Goal: Check status

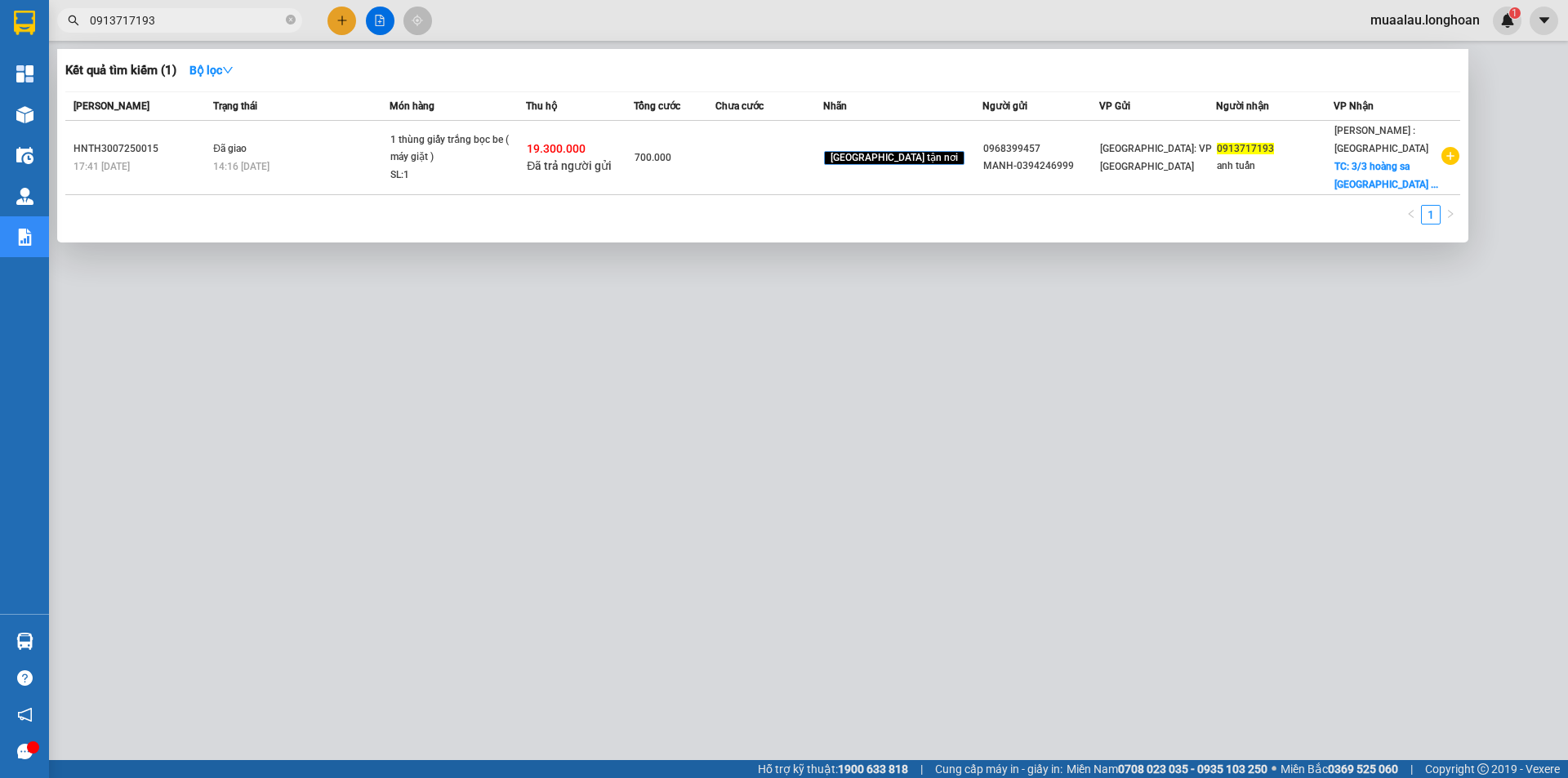
click at [169, 28] on input "0913717193" at bounding box center [185, 20] width 193 height 18
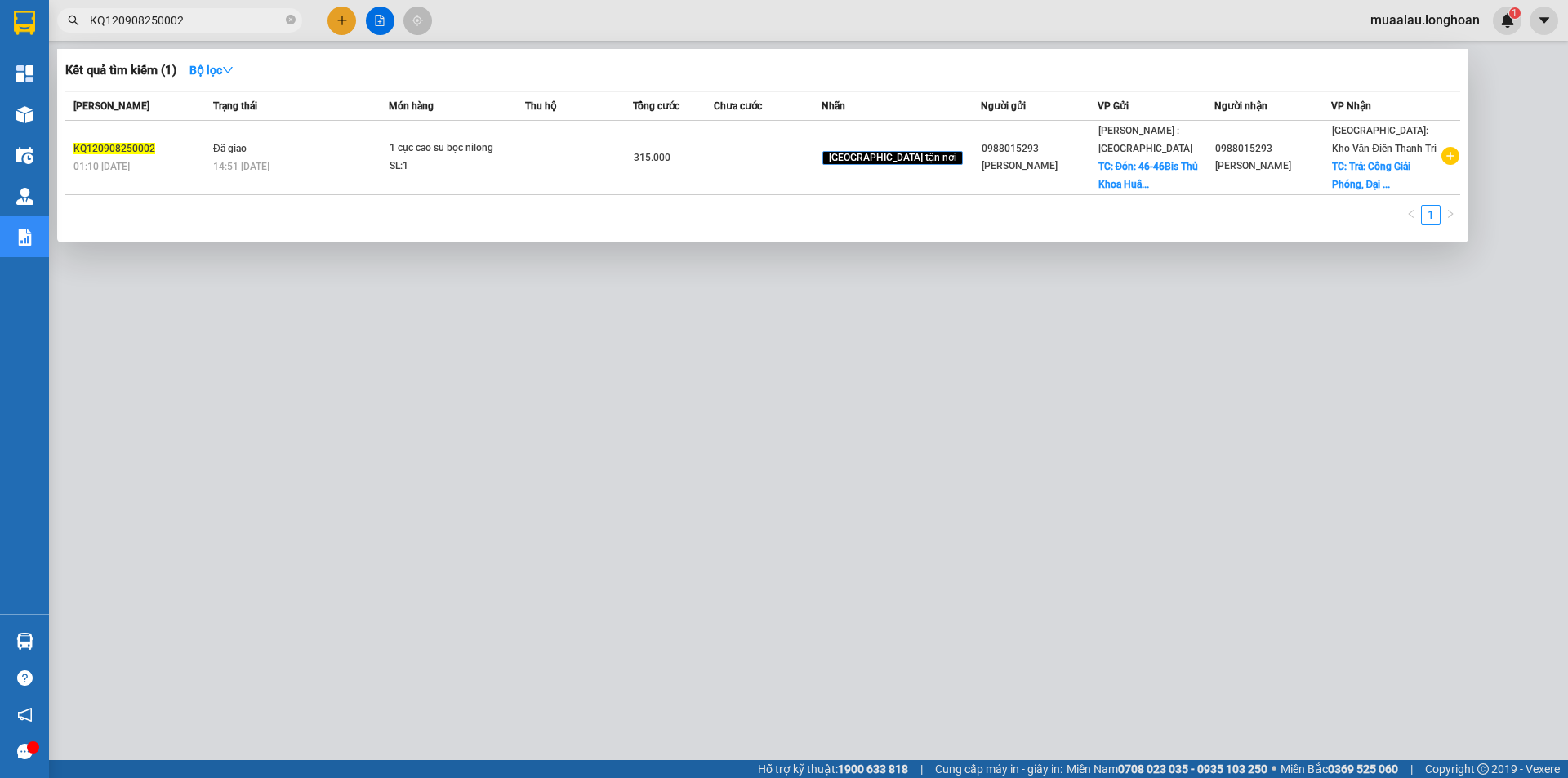
click at [485, 437] on div at bounding box center [784, 389] width 1568 height 778
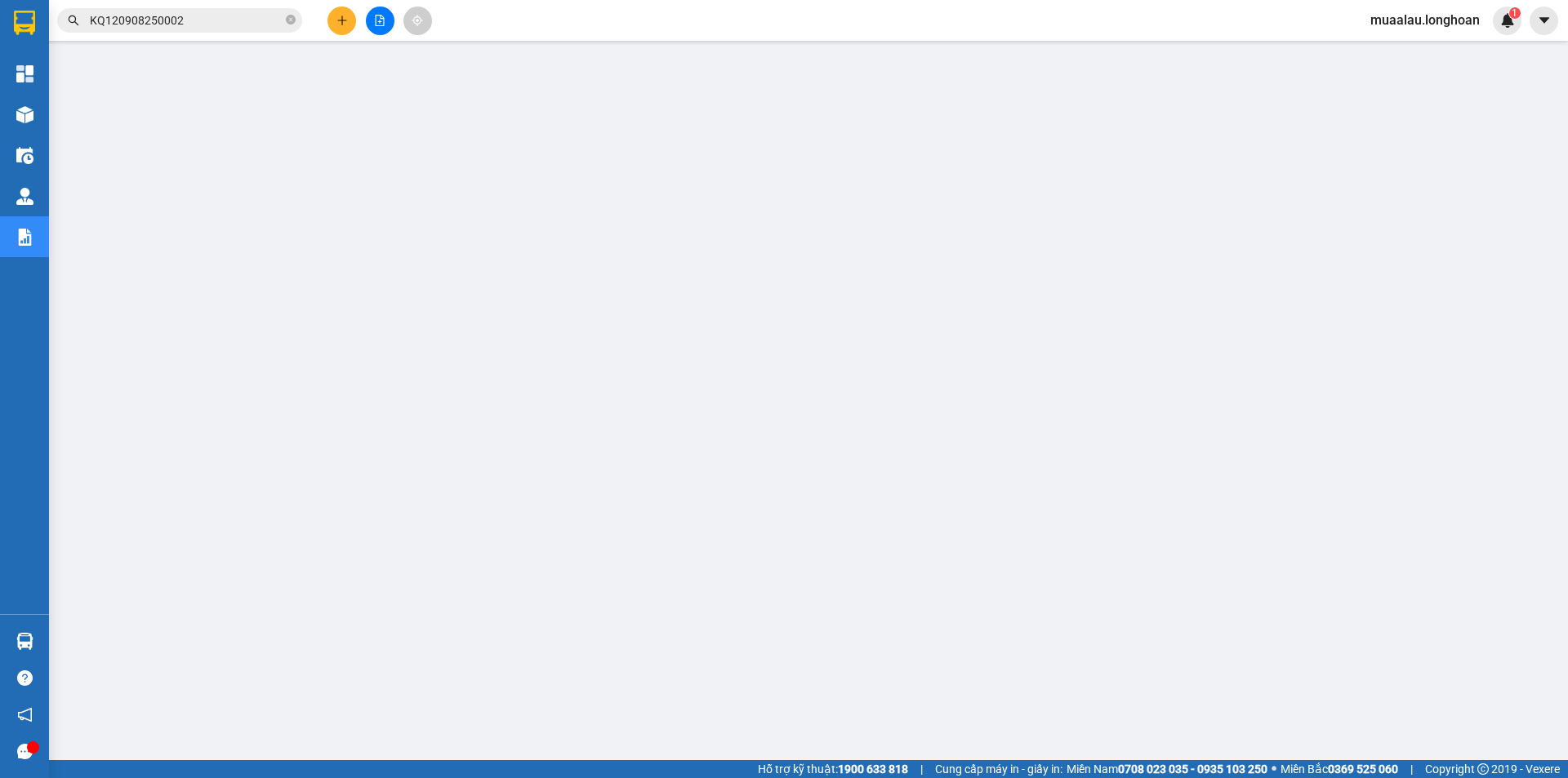
click at [195, 12] on input "KQ120908250002" at bounding box center [185, 20] width 193 height 18
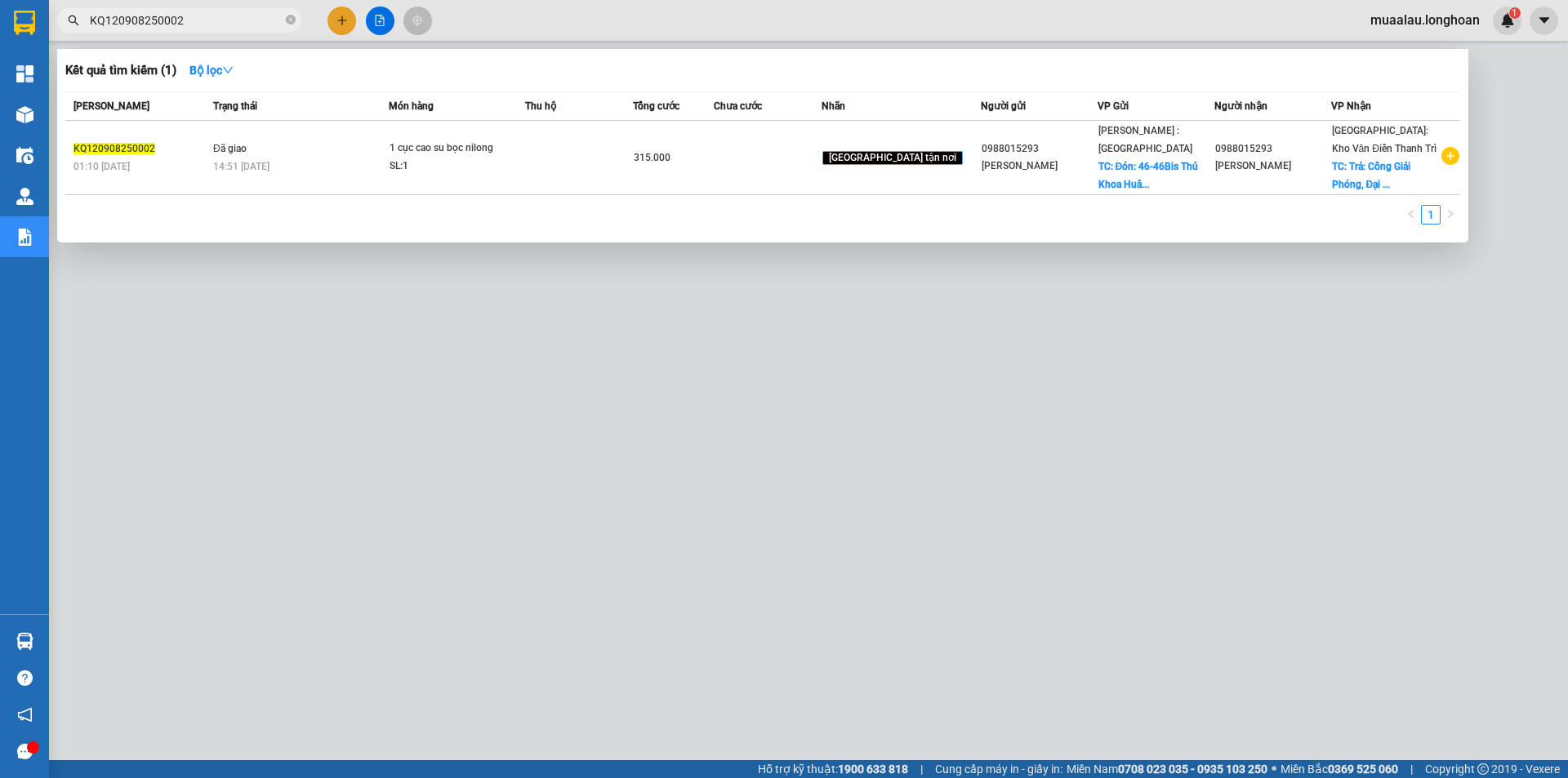
click at [195, 12] on input "KQ120908250002" at bounding box center [185, 20] width 193 height 18
paste input "HNVD1308250024"
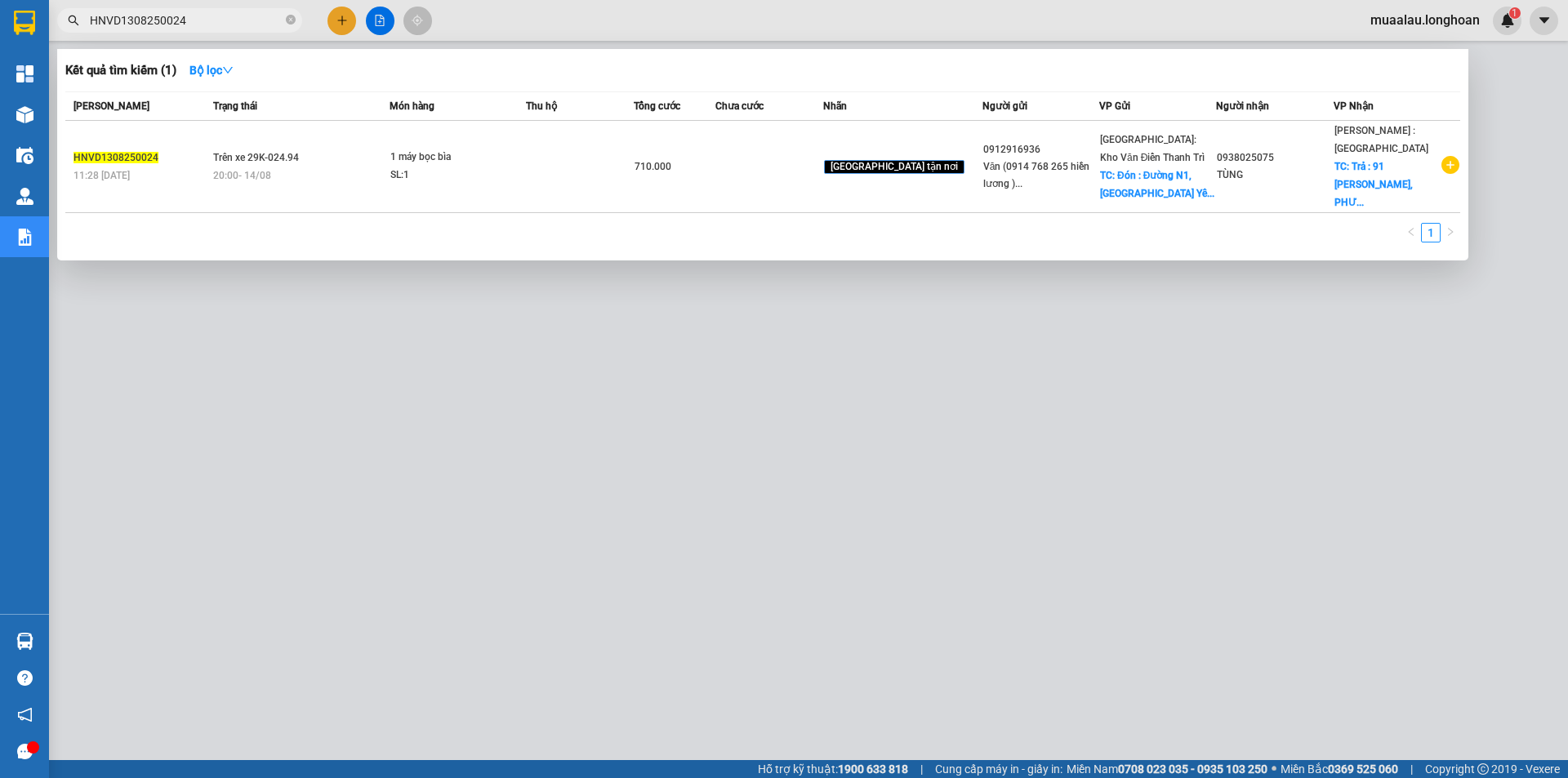
click at [205, 24] on input "HNVD1308250024" at bounding box center [185, 20] width 193 height 18
paste input "KQ120908250021"
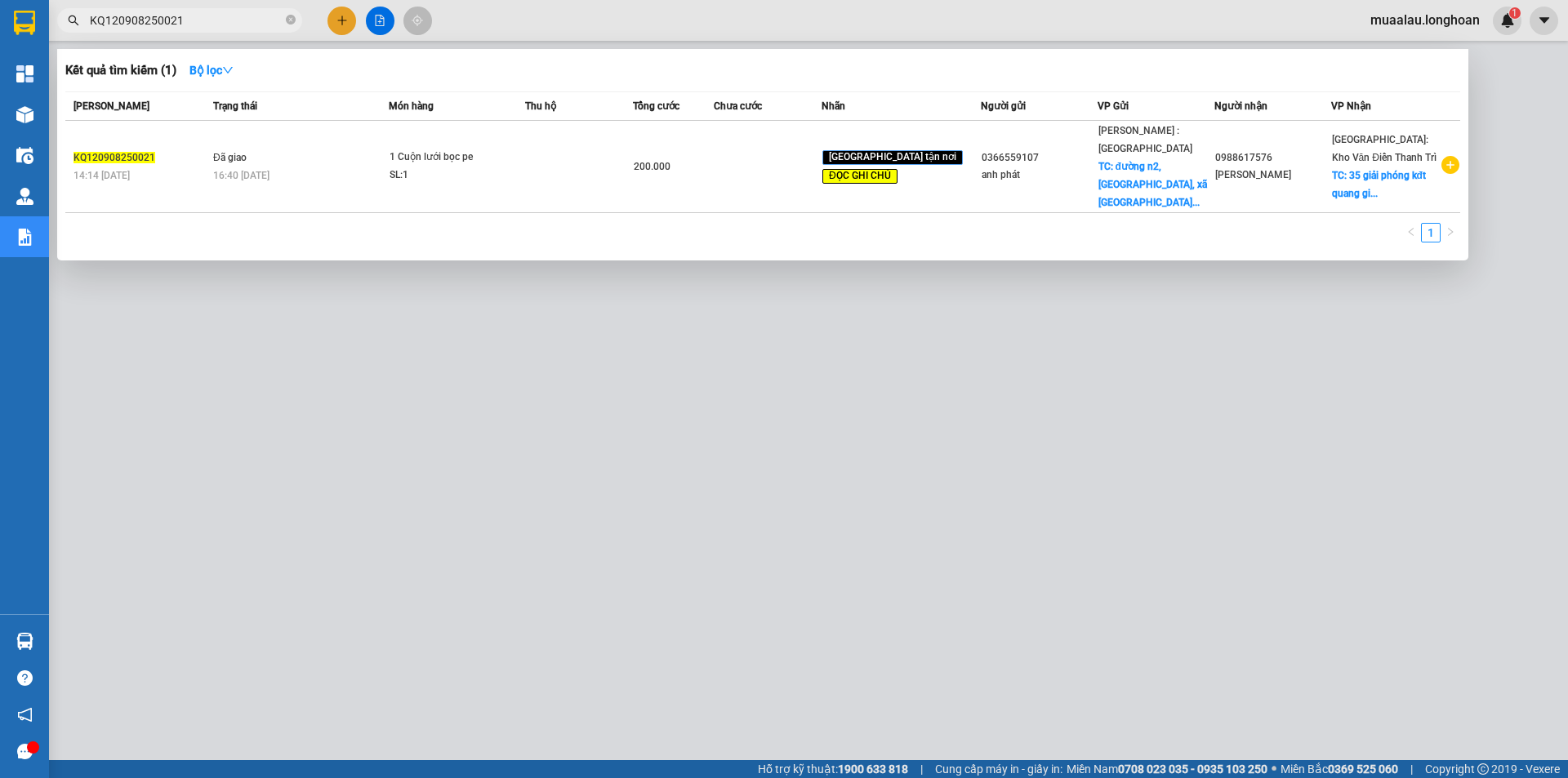
click at [194, 18] on input "KQ120908250021" at bounding box center [185, 20] width 193 height 18
paste input "SGTB010825001"
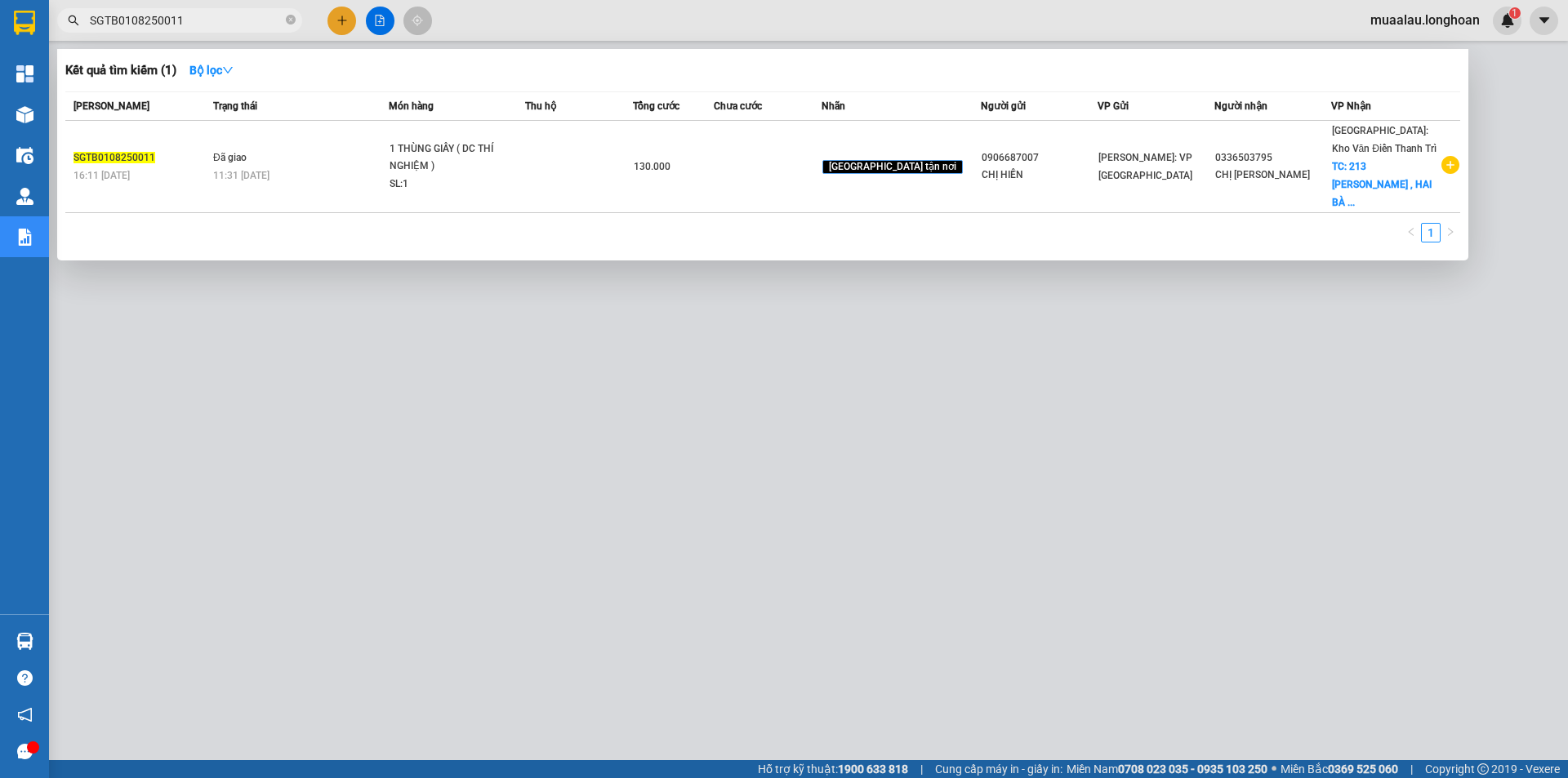
click at [334, 456] on div at bounding box center [784, 389] width 1568 height 778
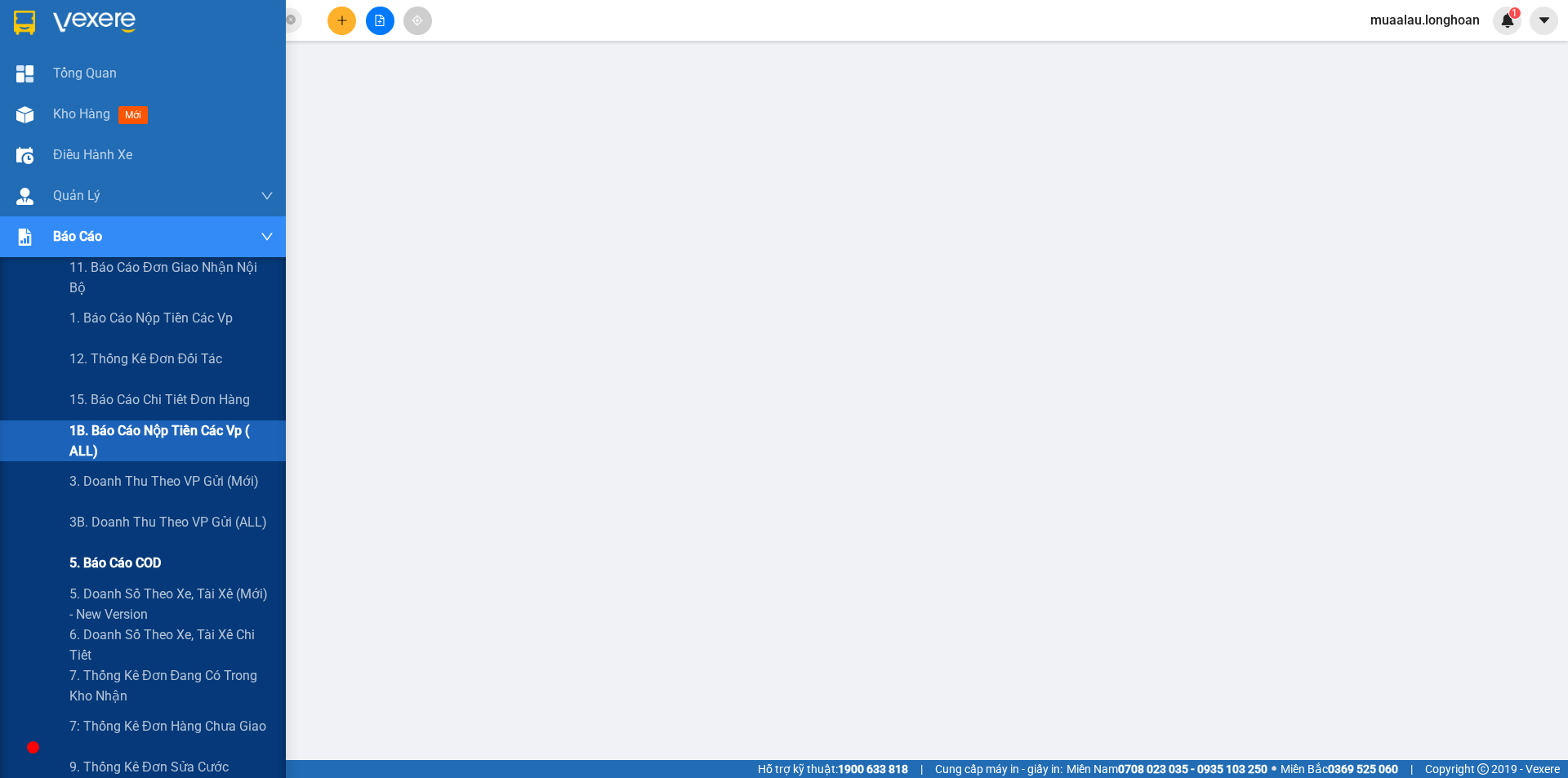
click at [115, 567] on span "5. Báo cáo COD" at bounding box center [115, 563] width 91 height 21
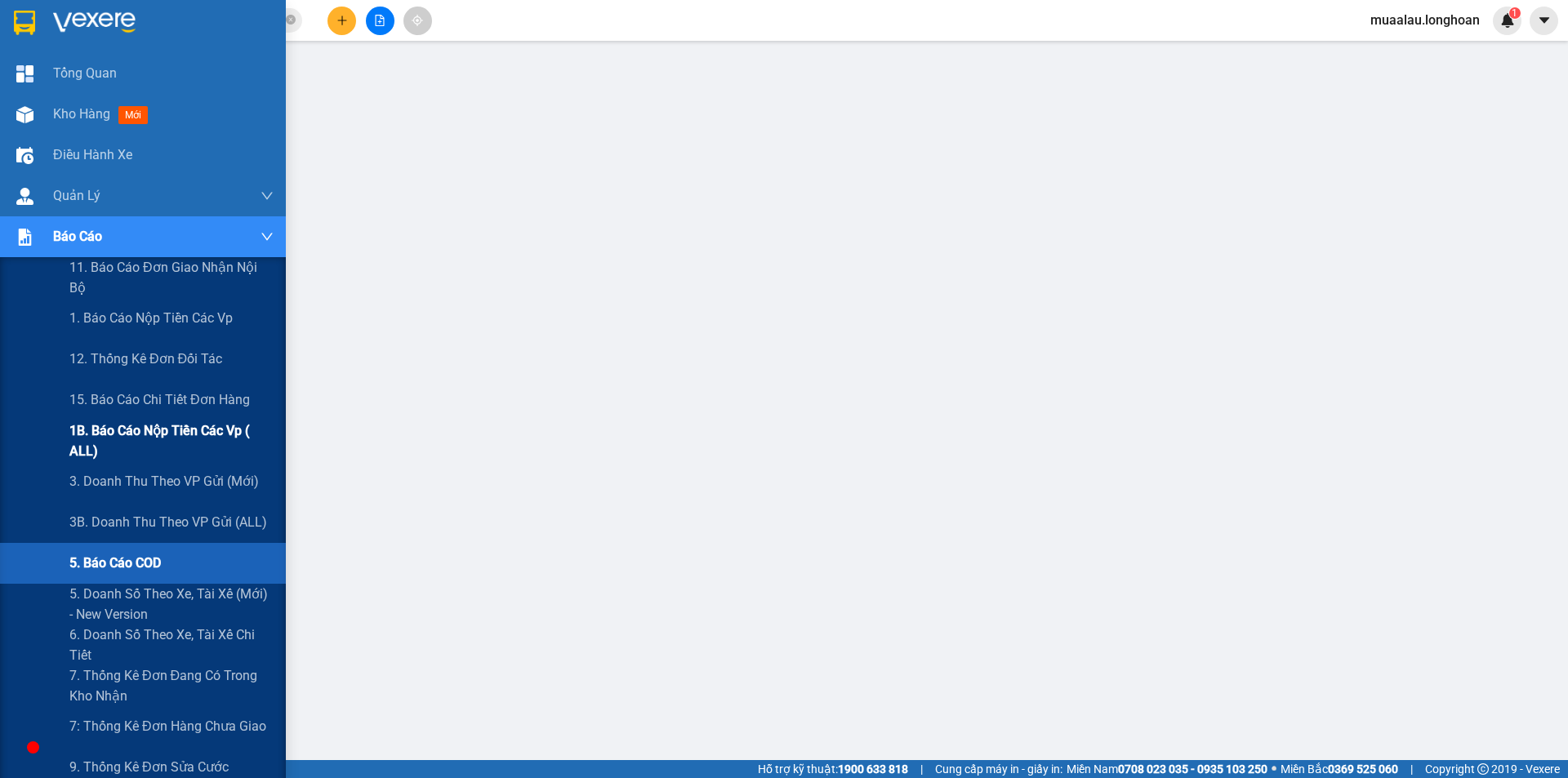
click at [161, 442] on span "1B. Báo cáo nộp tiền các vp ( ALL)" at bounding box center [171, 440] width 204 height 40
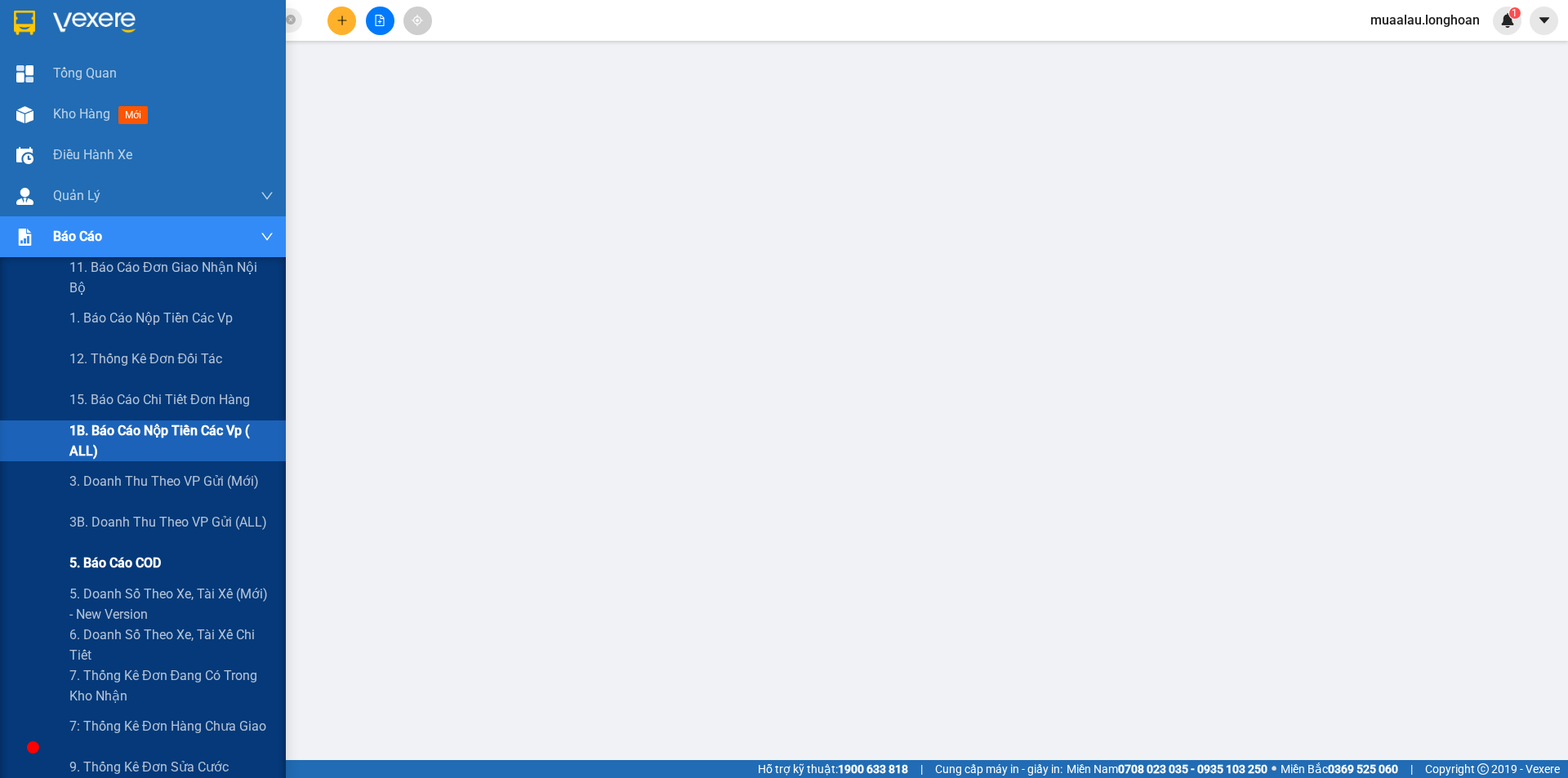
click at [99, 559] on span "5. Báo cáo COD" at bounding box center [115, 563] width 91 height 21
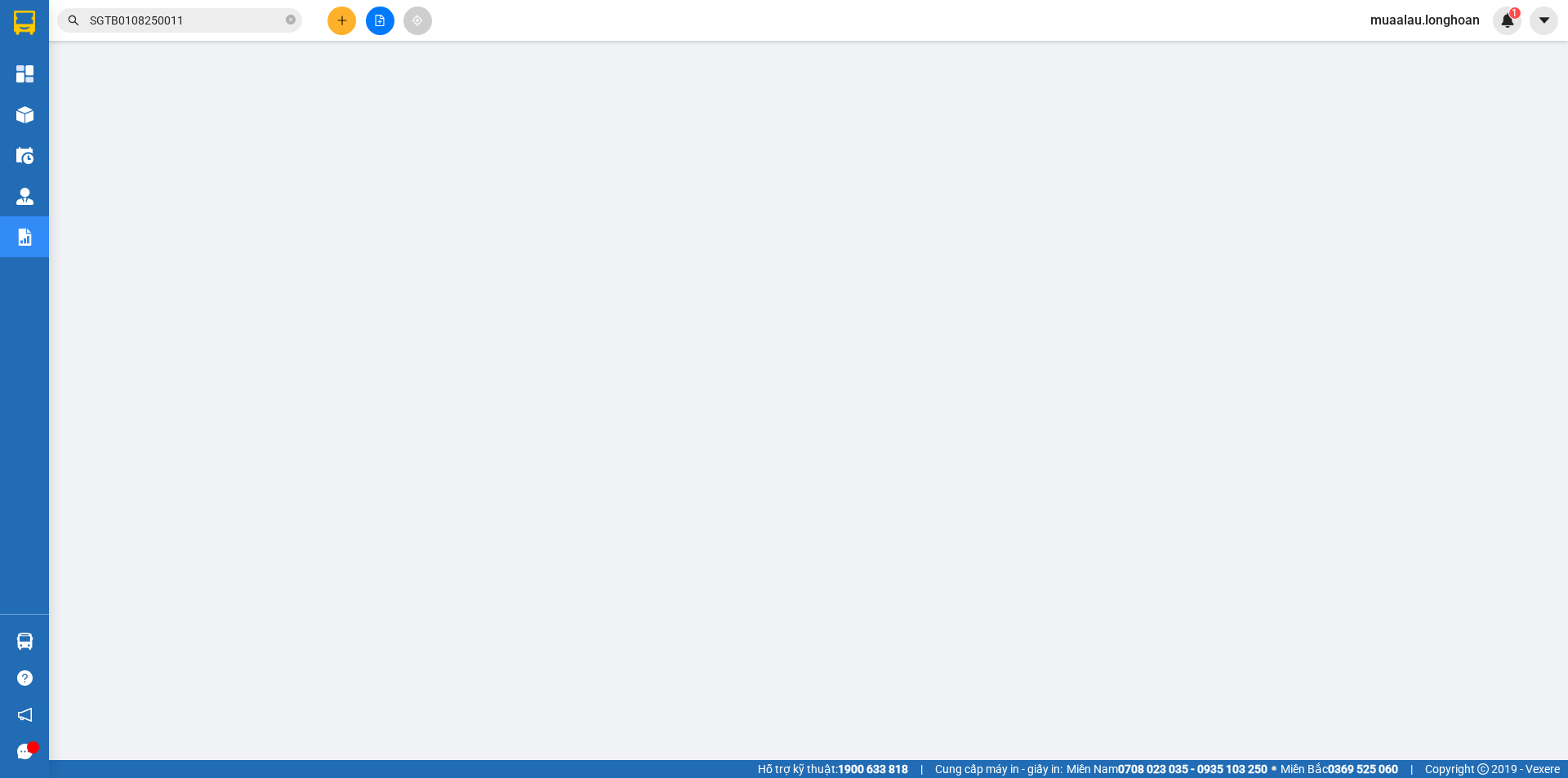
click at [202, 21] on input "SGTB0108250011" at bounding box center [185, 20] width 193 height 18
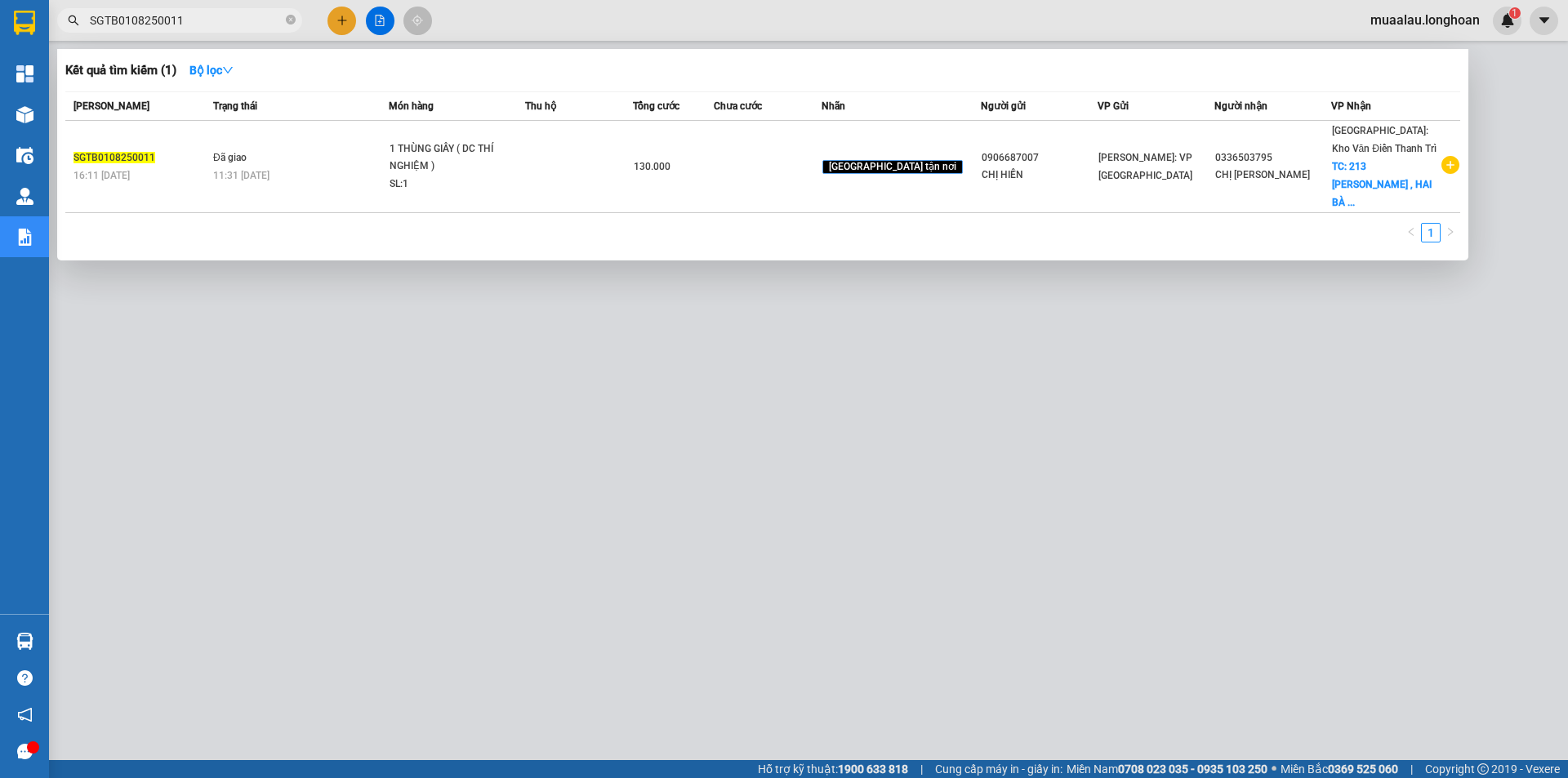
click at [202, 21] on input "SGTB0108250011" at bounding box center [185, 20] width 193 height 18
paste input "VPMD3007250028"
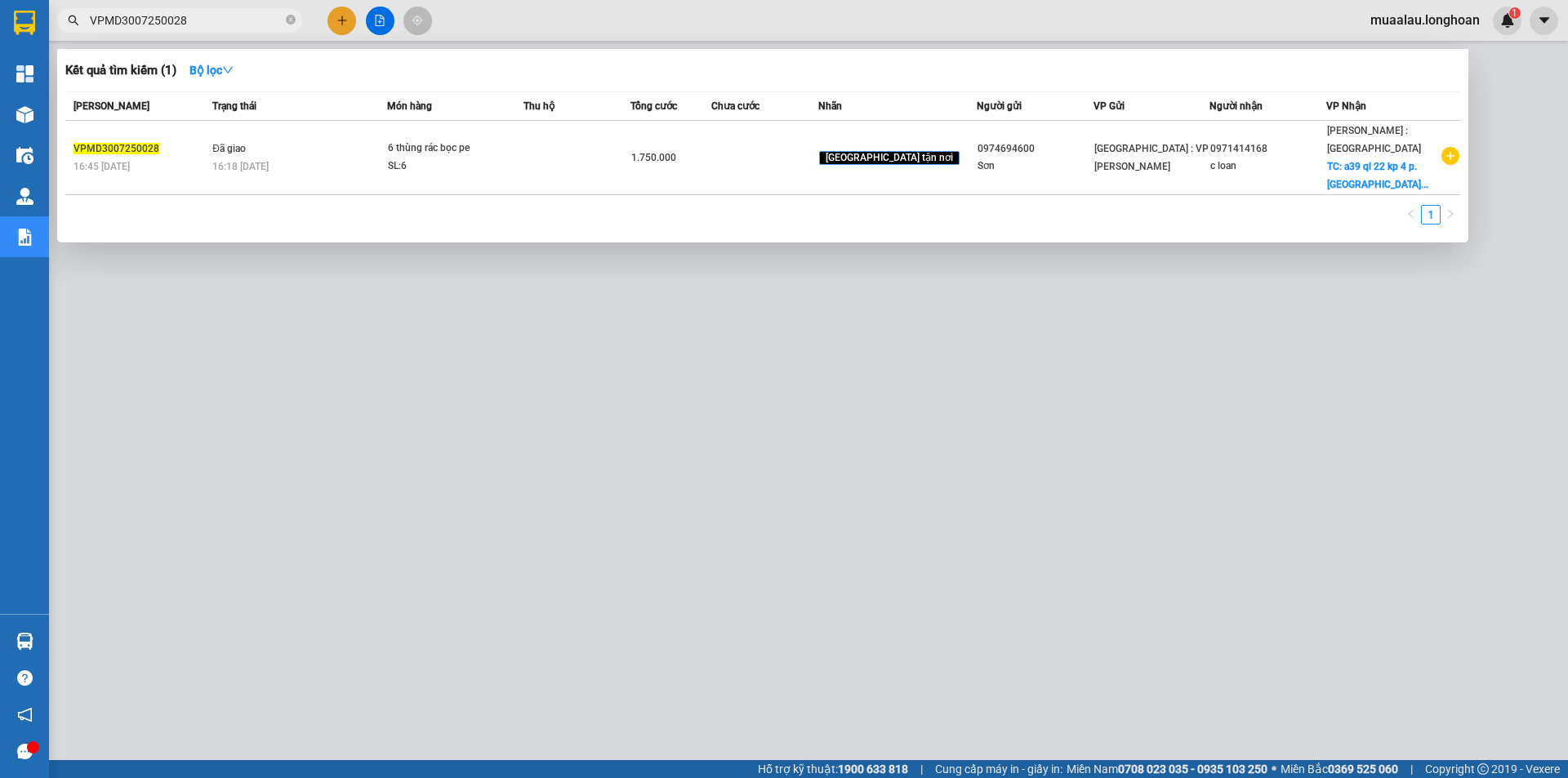
click at [209, 24] on input "VPMD3007250028" at bounding box center [185, 20] width 193 height 18
paste input "HNVD1108250010"
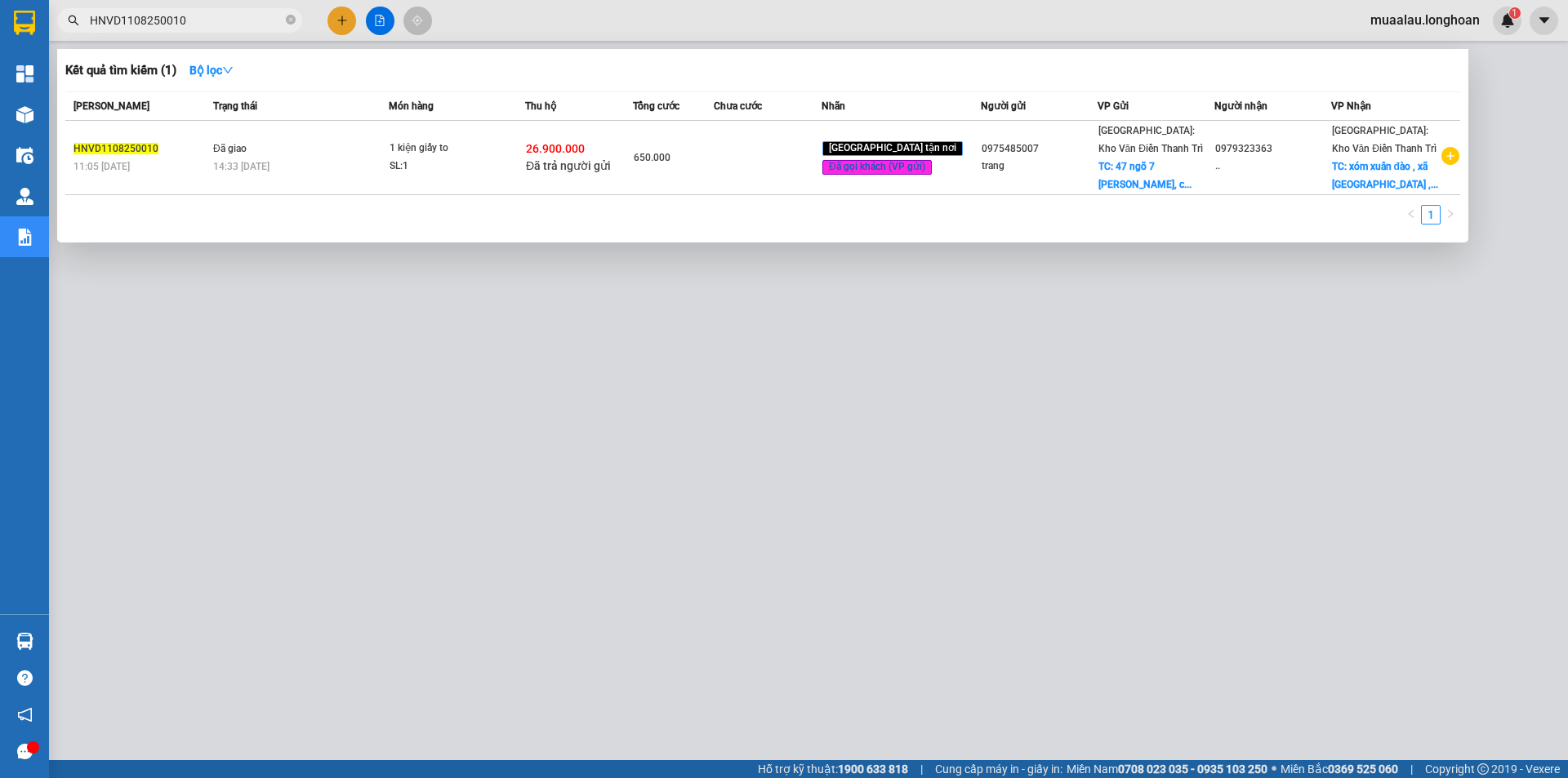
click at [195, 22] on input "HNVD1108250010" at bounding box center [185, 20] width 193 height 18
click at [202, 25] on input "HNVD1108250010" at bounding box center [185, 20] width 193 height 18
paste input "VPMD3007250028"
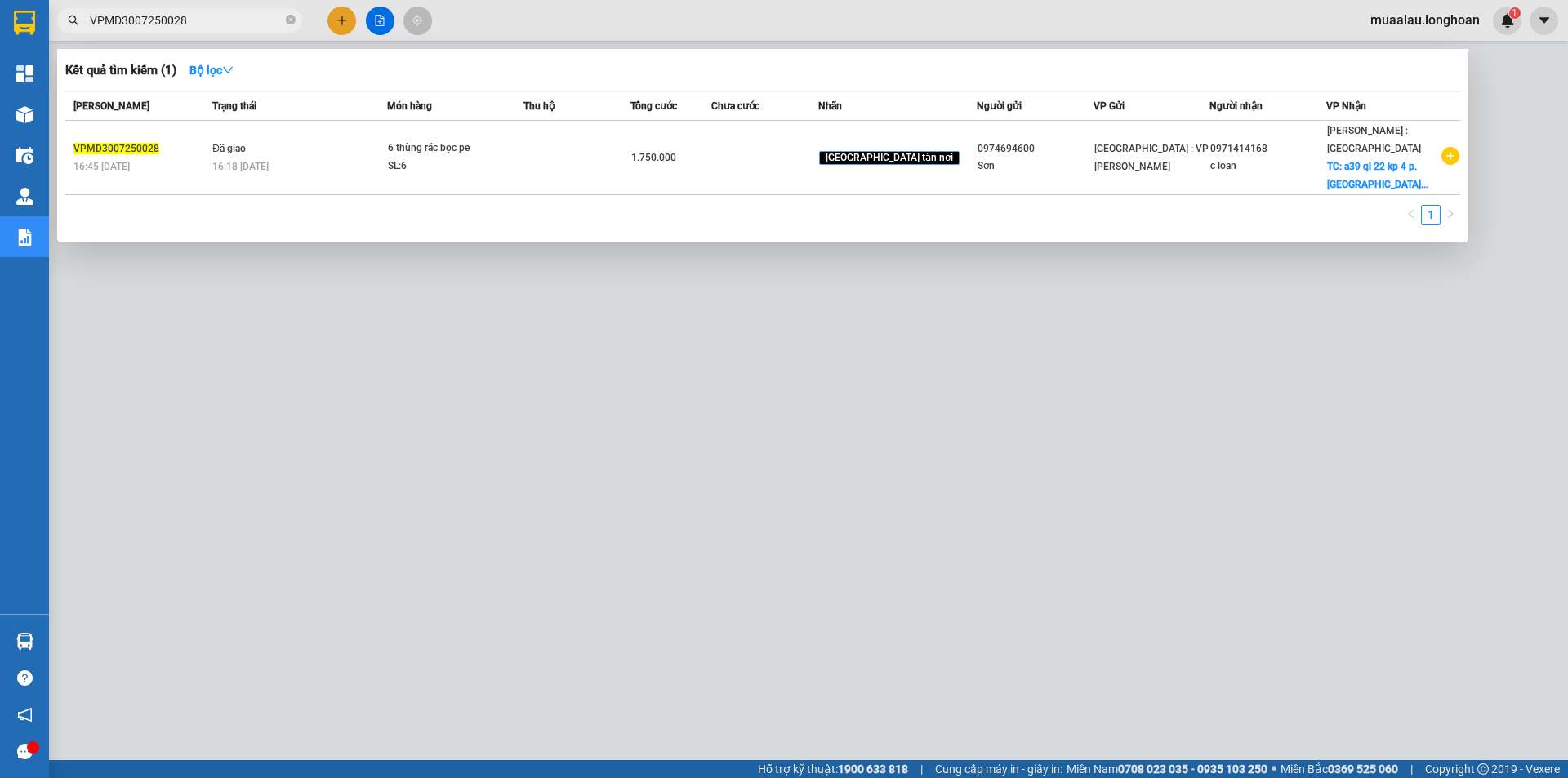
click at [205, 22] on input "VPMD3007250028" at bounding box center [185, 20] width 193 height 18
paste input "HNVD0708250040"
type input "HNVD0708250040"
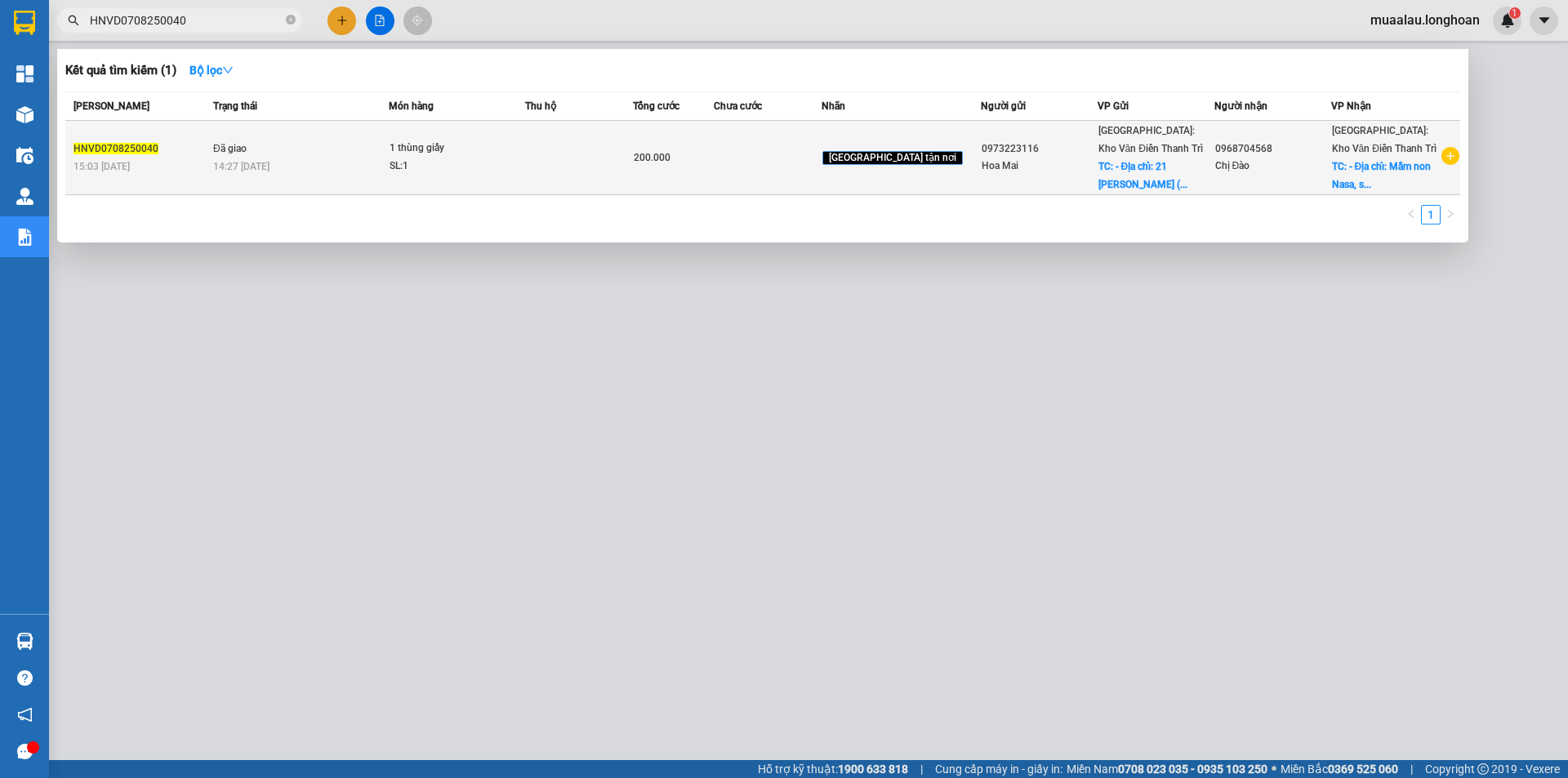
click at [247, 151] on span "Đã giao" at bounding box center [230, 149] width 34 height 11
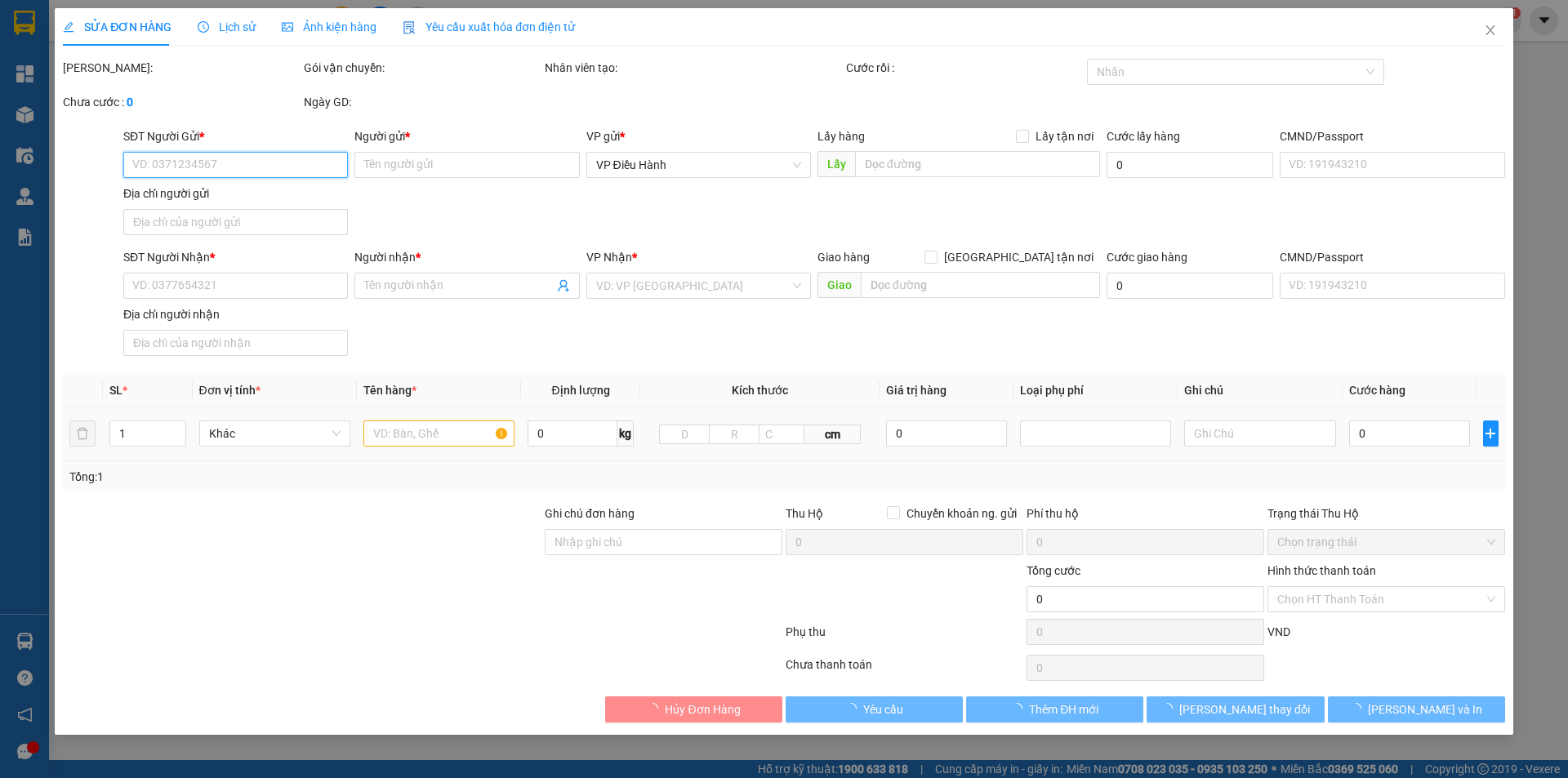
type input "0973223116"
type input "Hoa Mai"
checkbox input "true"
type input "- ĐỊa chỉ: 21 [PERSON_NAME] (Tòa nhà Sunsquare)"
type input "65.000"
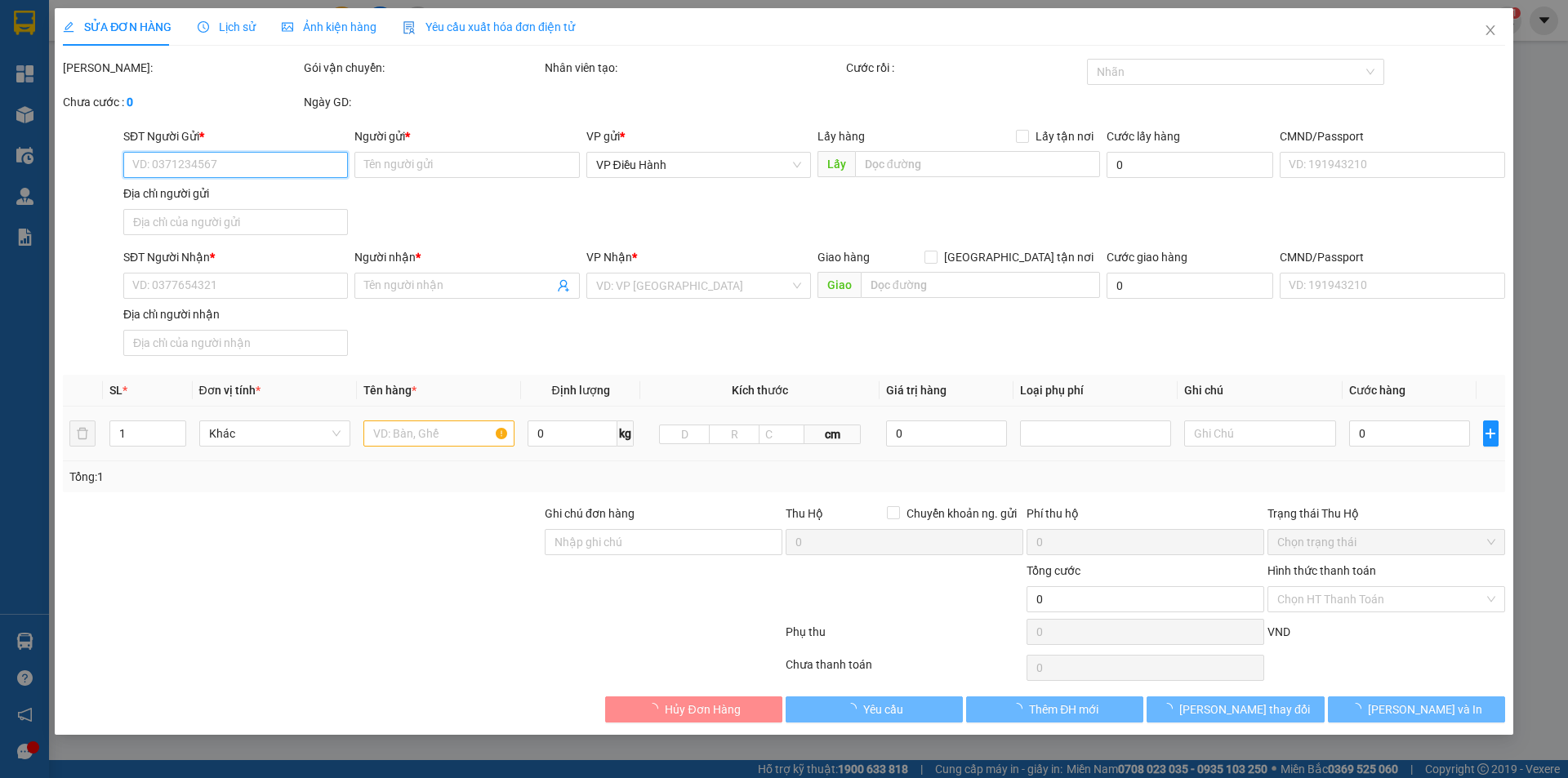
type input "0968704568"
type input "Chị Đào"
checkbox input "true"
type input "- Địa chỉ: Mầm non Nasa, số 45, tổ 71, P [PERSON_NAME] ( Gần Trung tâm tiệc cướ…"
type input "200.000"
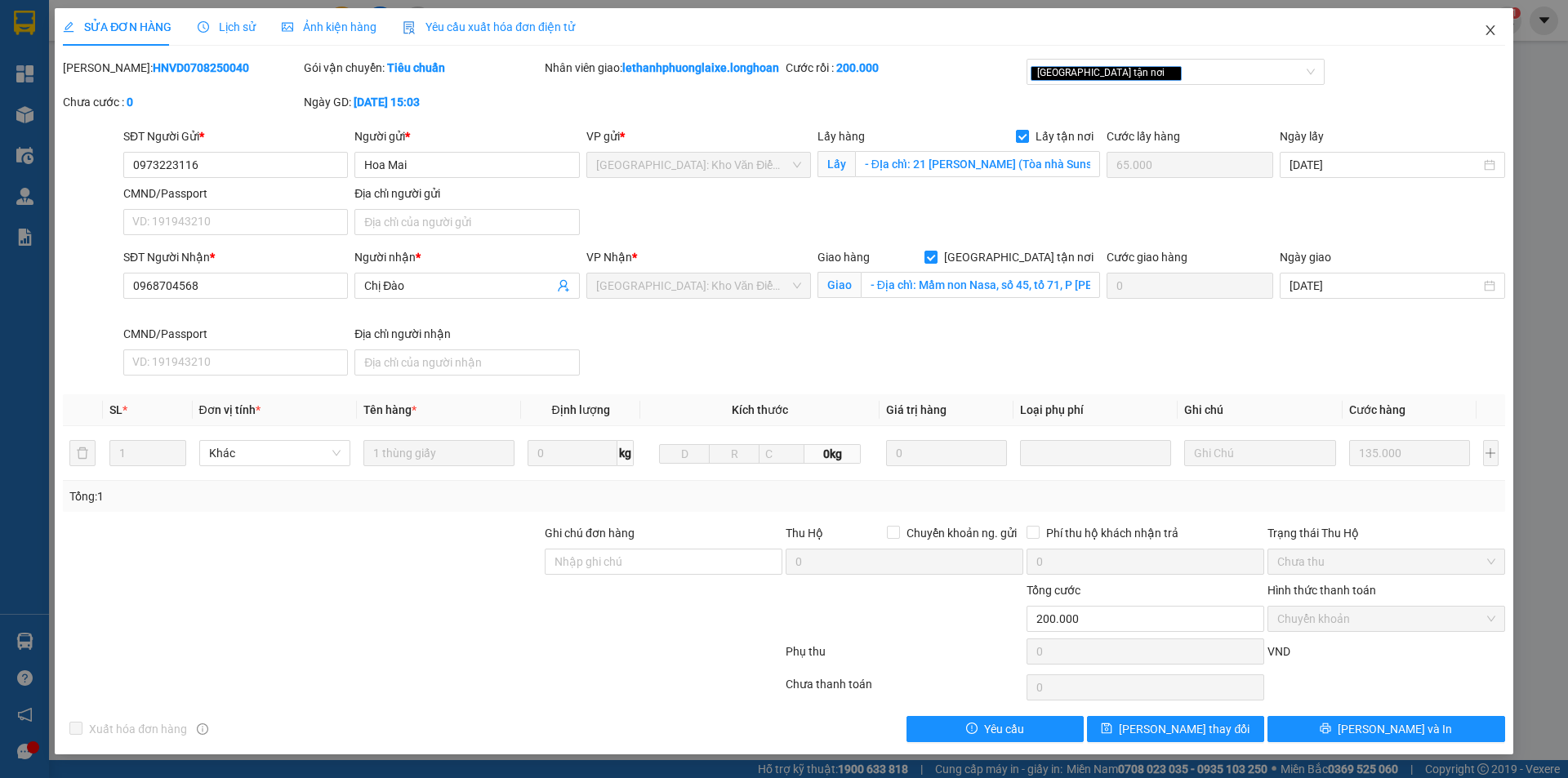
click at [1484, 37] on icon "close" at bounding box center [1491, 30] width 13 height 13
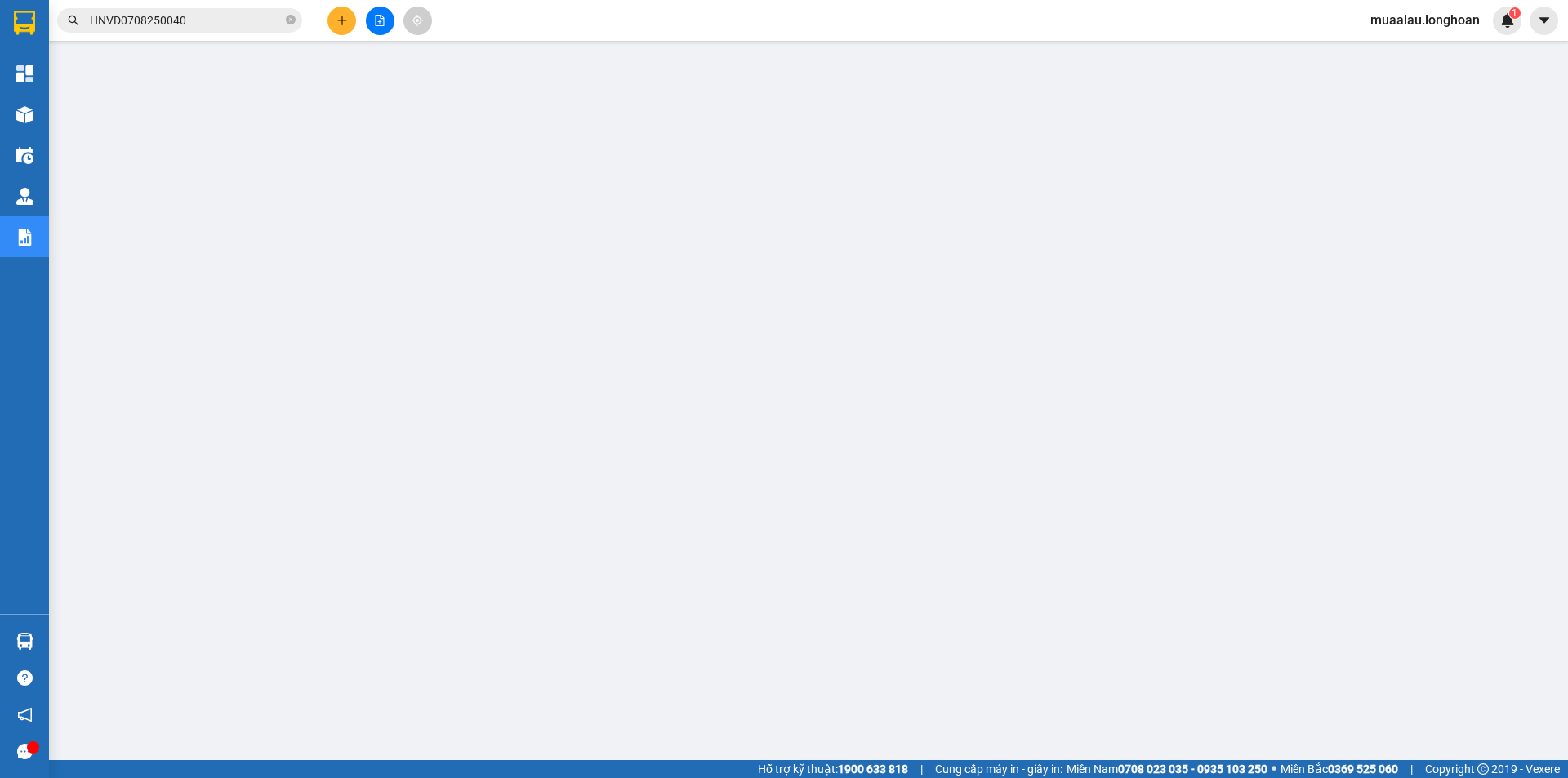
click at [213, 17] on input "HNVD0708250040" at bounding box center [185, 20] width 193 height 18
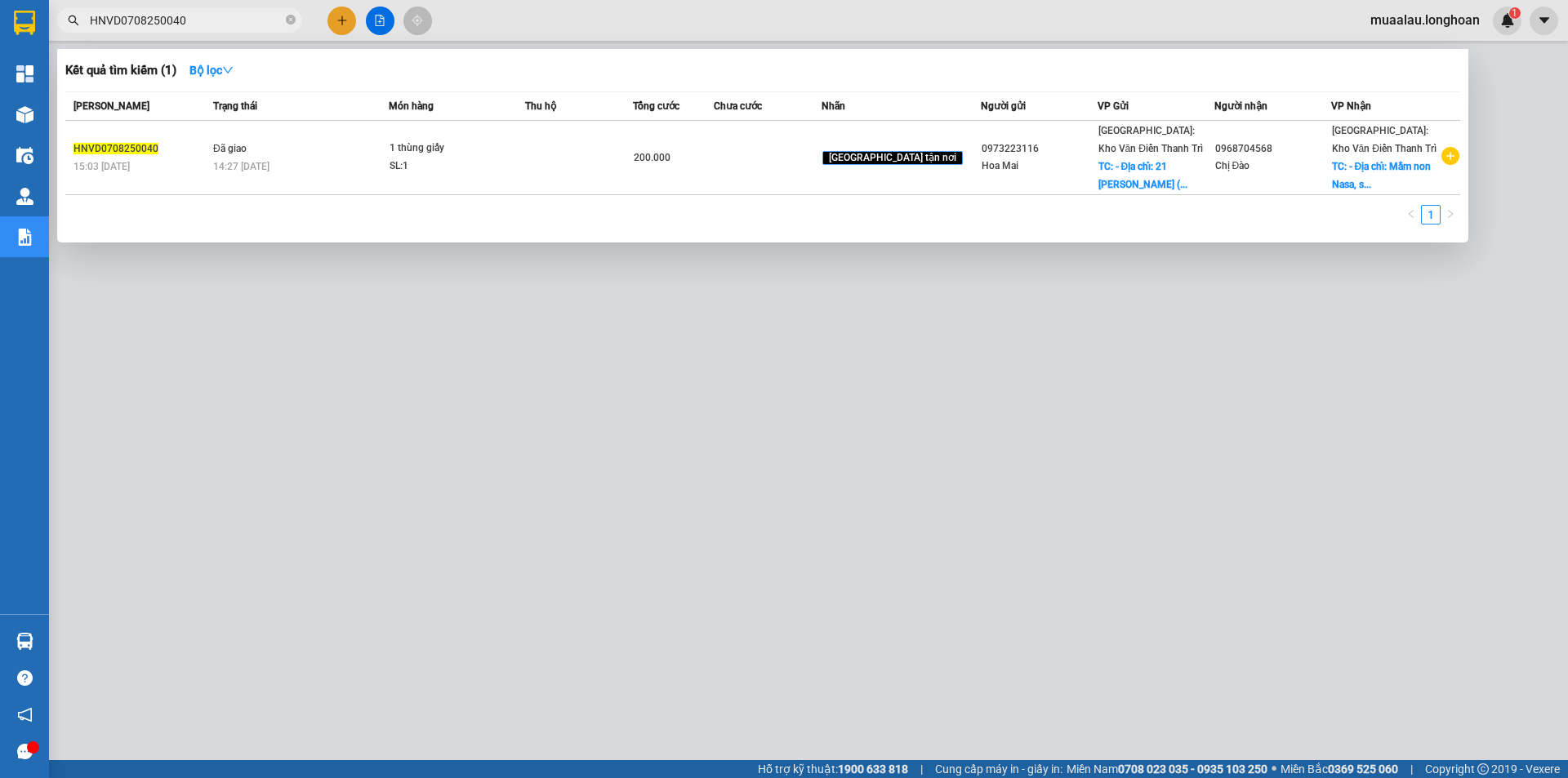
click at [213, 17] on input "HNVD0708250040" at bounding box center [185, 20] width 193 height 18
paste input "KQ12300725001"
click at [214, 24] on input "KQ123007250010" at bounding box center [185, 20] width 193 height 18
paste input "HNTH2107250008"
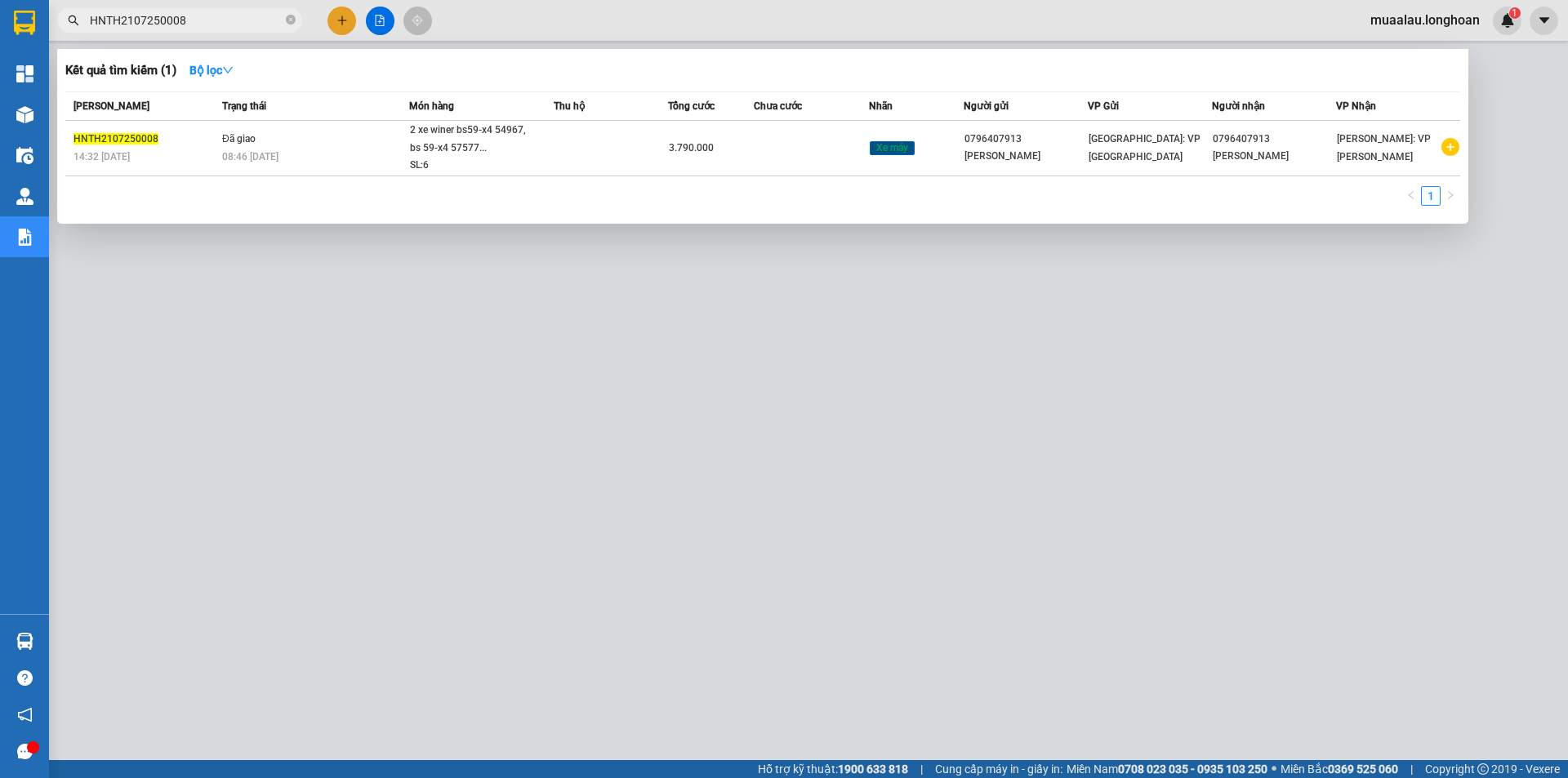
click at [209, 25] on input "HNTH2107250008" at bounding box center [185, 20] width 193 height 18
paste input "KBA1507250030"
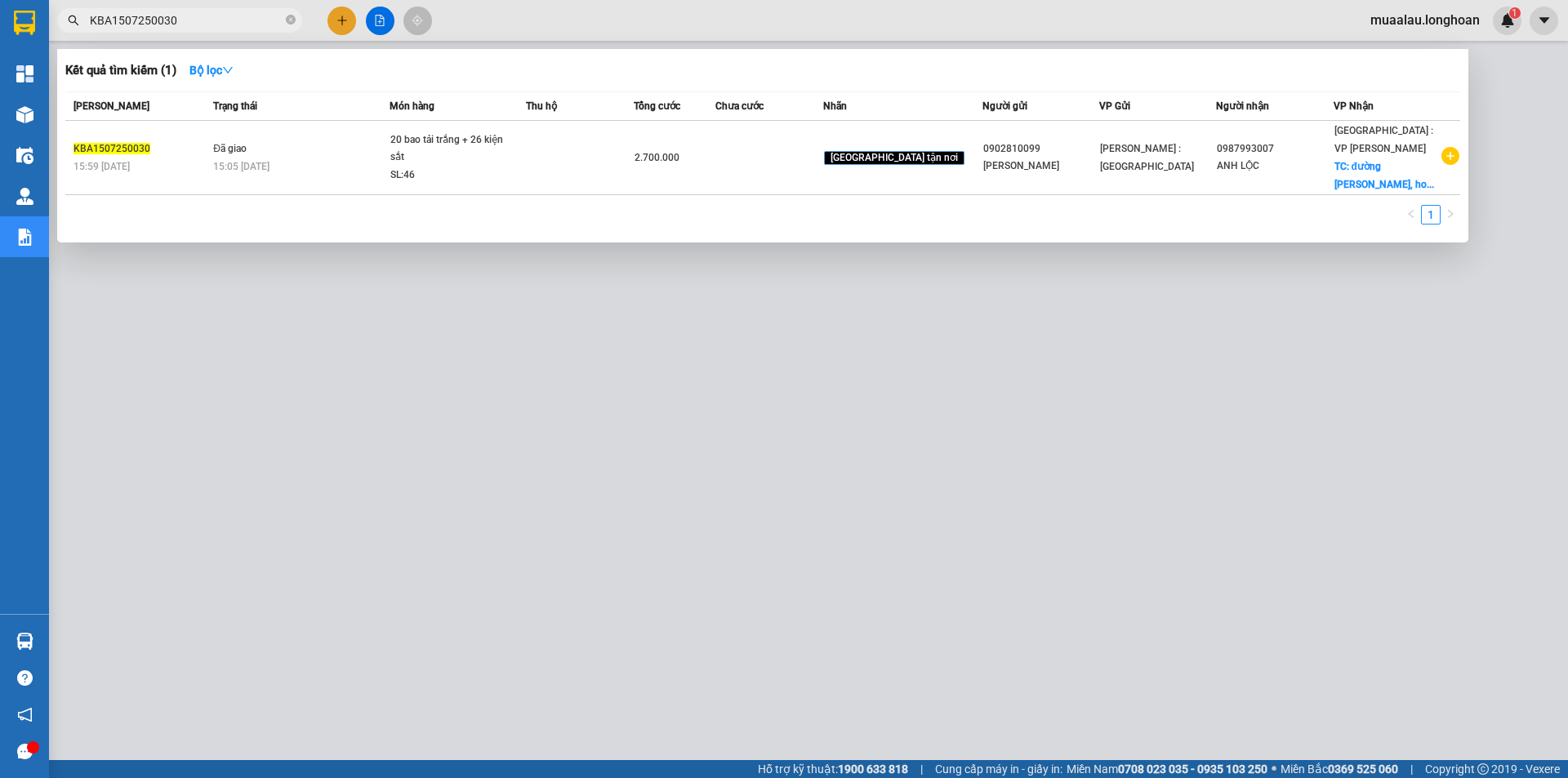
click at [182, 19] on input "KBA1507250030" at bounding box center [185, 20] width 193 height 18
paste input "031317218"
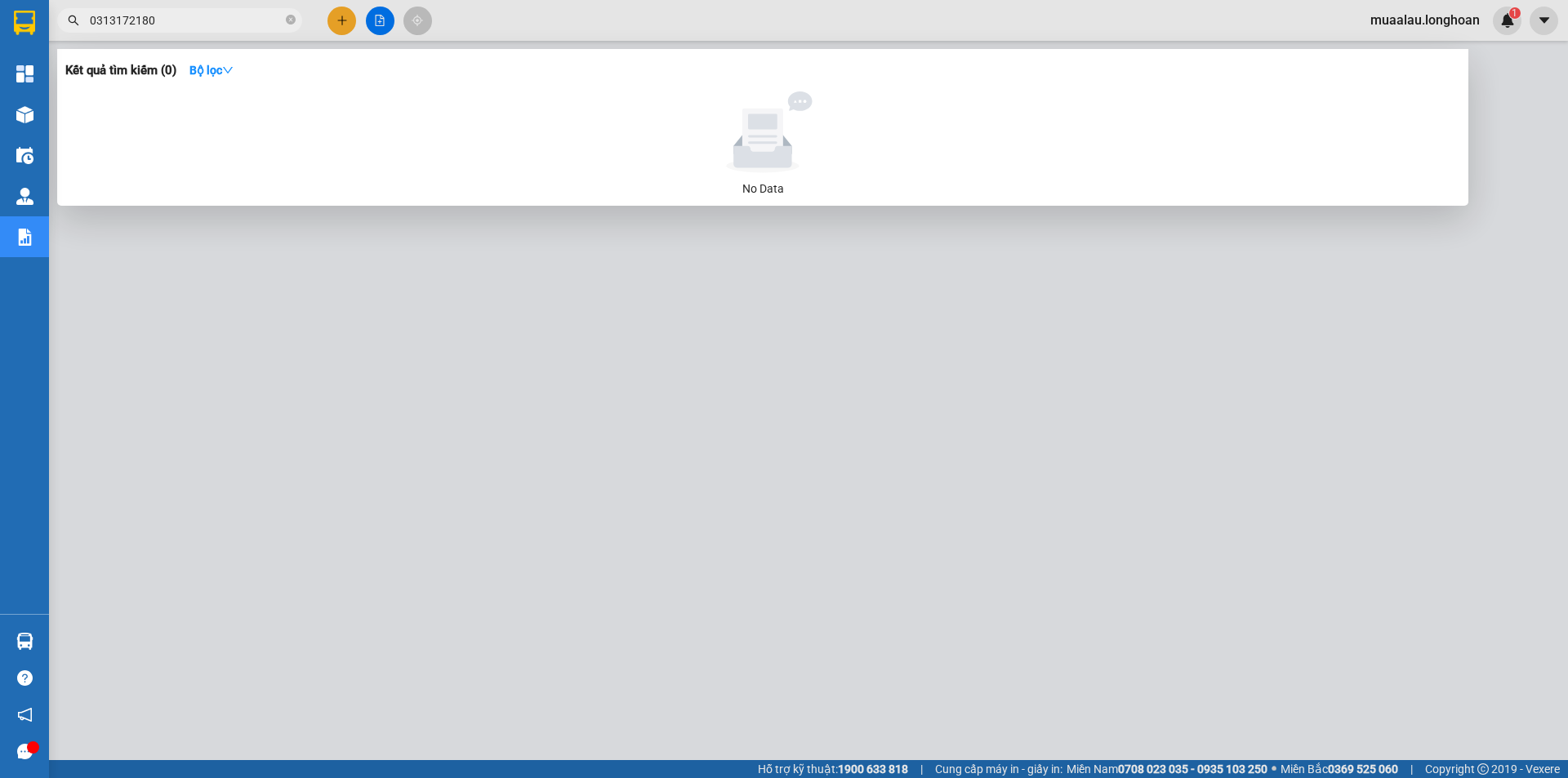
click at [200, 23] on input "0313172180" at bounding box center [185, 20] width 193 height 18
paste input "KBA150725003"
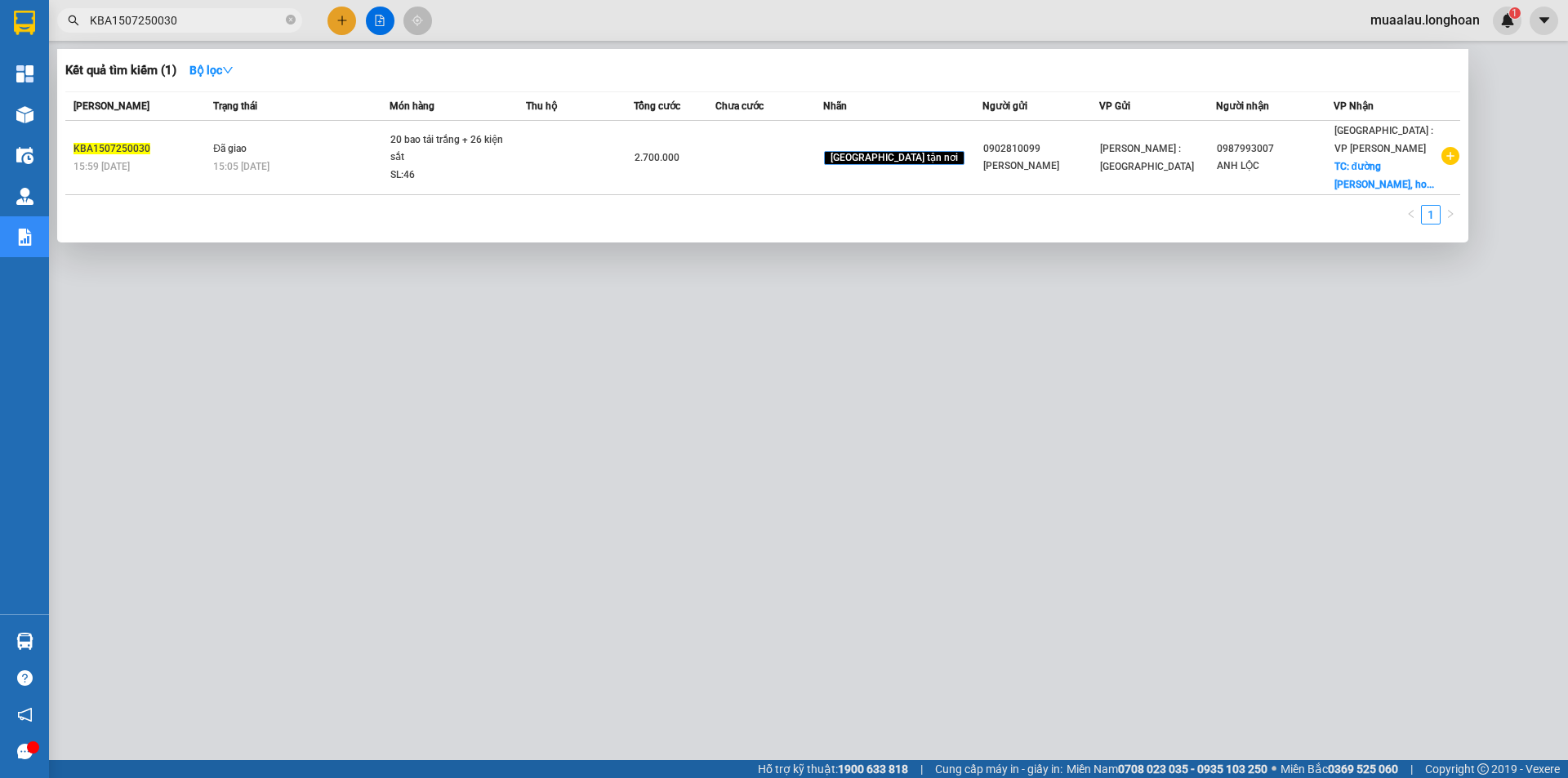
click at [198, 17] on input "KBA1507250030" at bounding box center [185, 20] width 193 height 18
click at [182, 18] on input "KBA1507250030" at bounding box center [185, 20] width 193 height 18
paste input "DN1207250007"
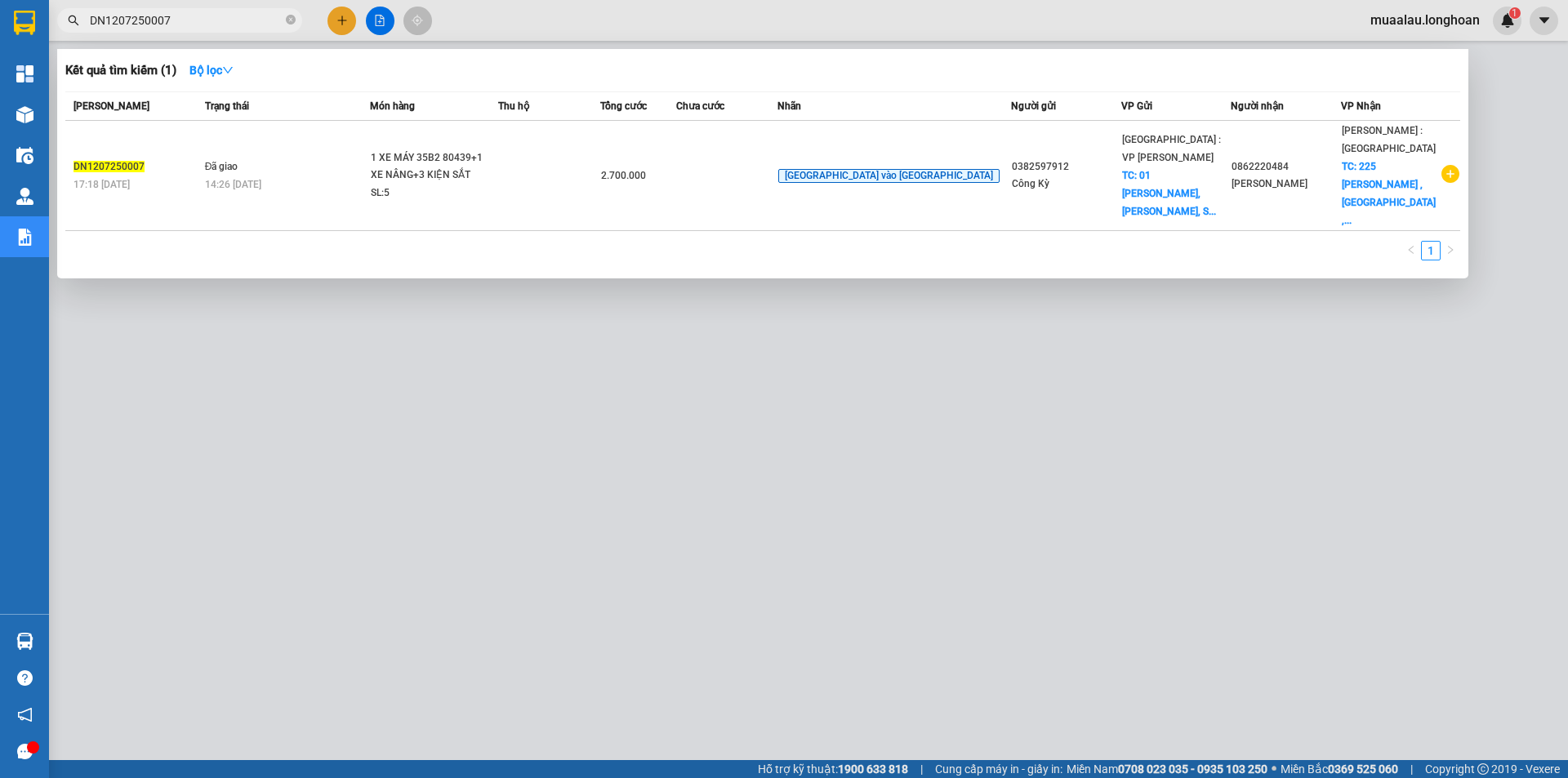
click at [202, 16] on input "DN1207250007" at bounding box center [185, 20] width 193 height 18
paste input "KBA1507250030"
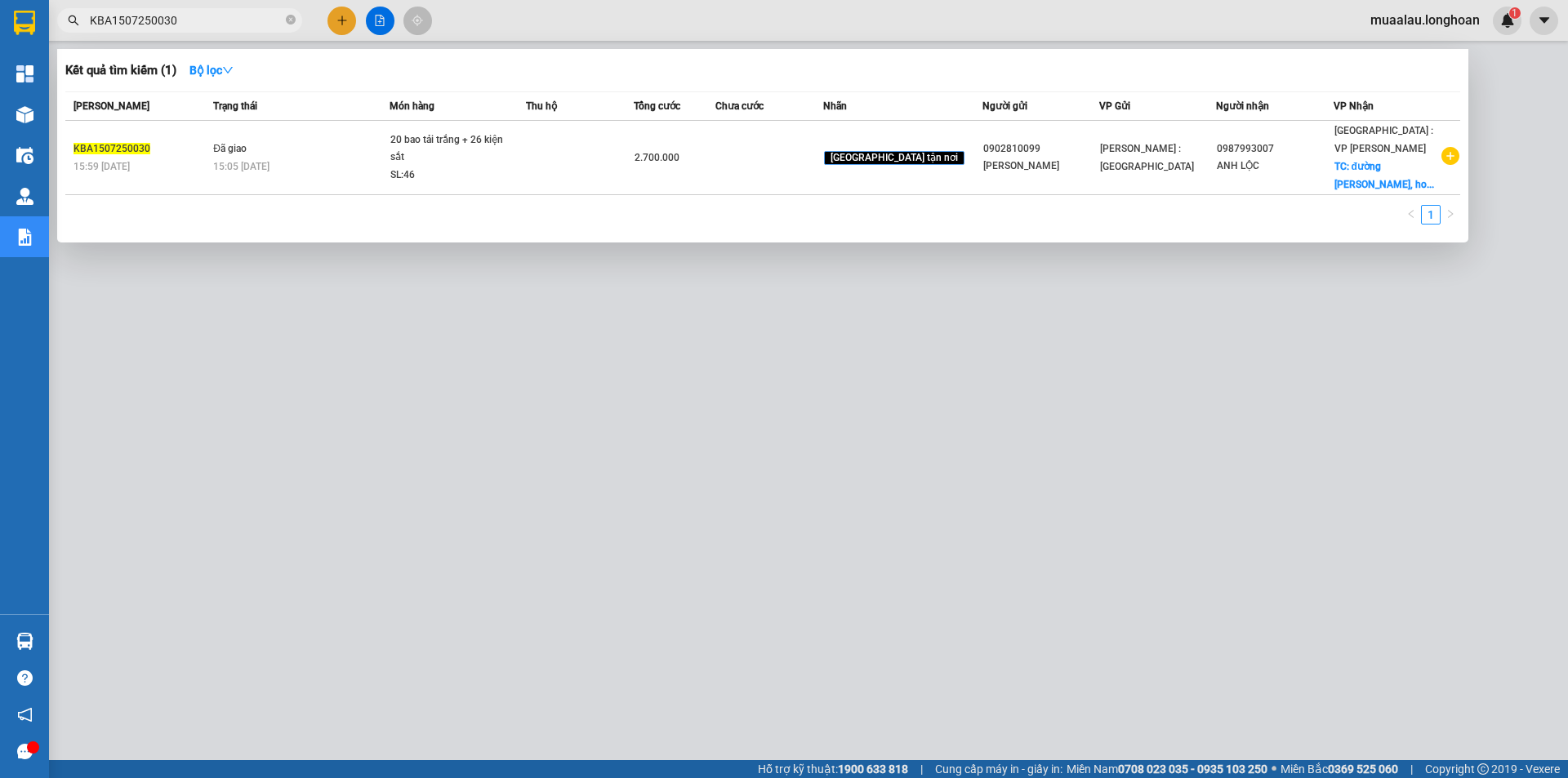
click at [195, 26] on input "KBA1507250030" at bounding box center [185, 20] width 193 height 18
paste input "Q122607250007"
click at [201, 11] on input "KQ122607250007" at bounding box center [185, 20] width 193 height 18
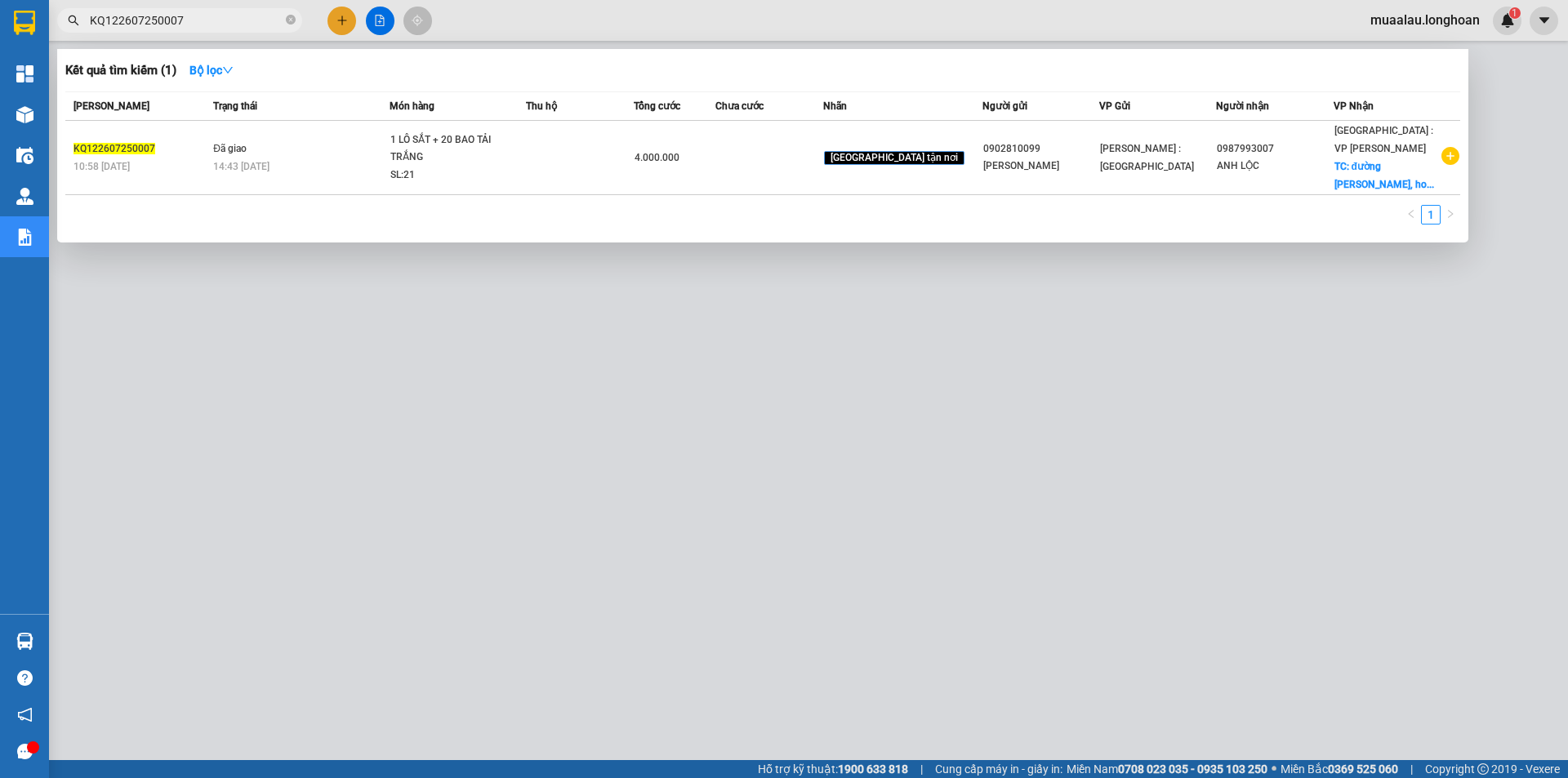
paste input "807250011"
click at [207, 24] on input "KQ122807250011" at bounding box center [185, 20] width 193 height 18
paste input "HNVD040825004"
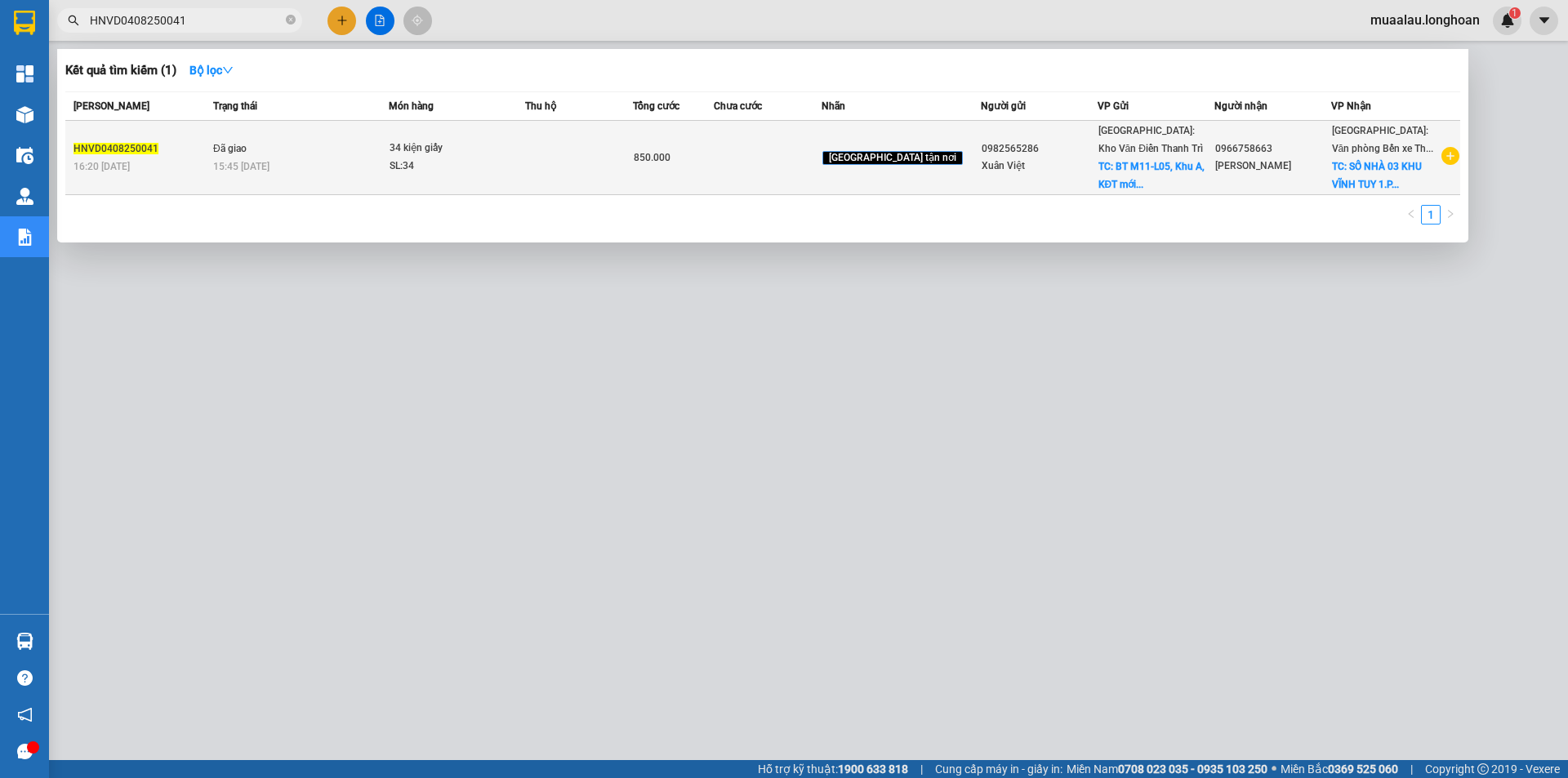
type input "HNVD0408250041"
click at [218, 153] on td "Đã giao 15:45 [DATE]" at bounding box center [298, 157] width 180 height 74
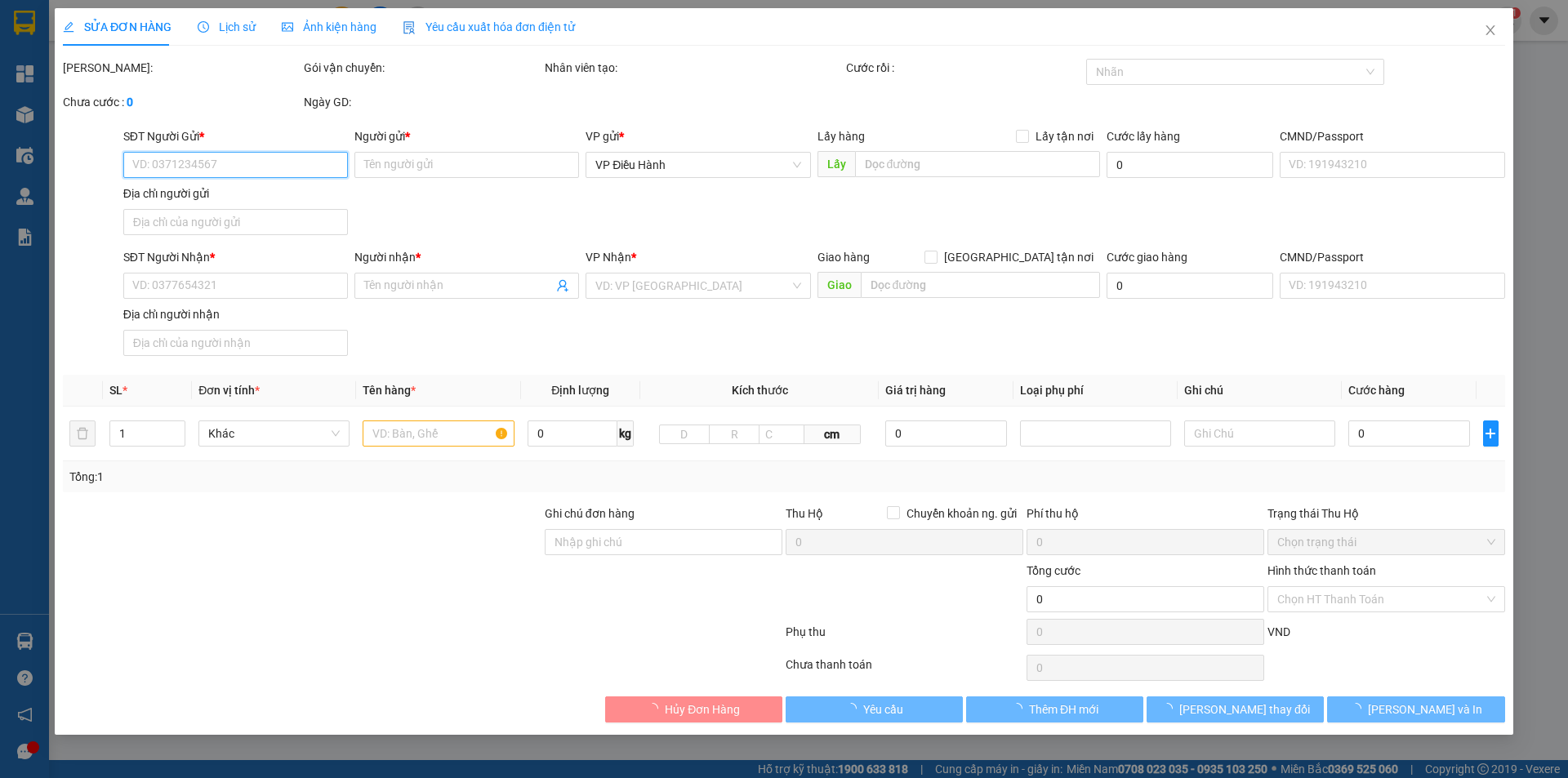
type input "0982565286"
type input "Xuân Việt"
checkbox input "true"
type input "BT M11-L05, Khu A, KĐT mới [GEOGRAPHIC_DATA], [GEOGRAPHIC_DATA], [GEOGRAPHIC_DA…"
type input "100.000"
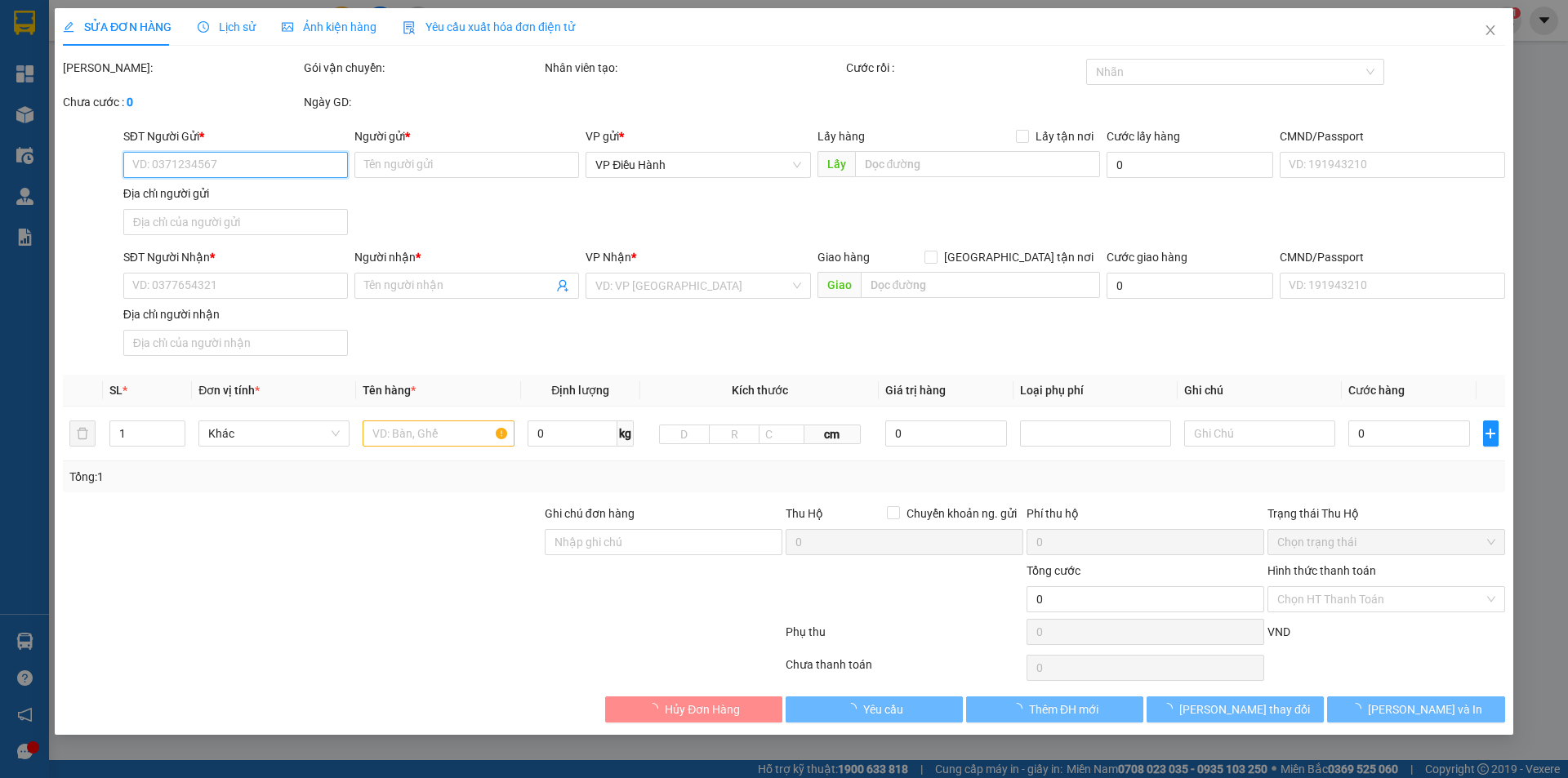
type input "0966758663"
type input "[PERSON_NAME]"
checkbox input "true"
type input "SỐ NHÀ 03 KHU VĨNH TUY 1.PHƯỜNG [GEOGRAPHIC_DATA][GEOGRAPHIC_DATA]."
type input "850.000"
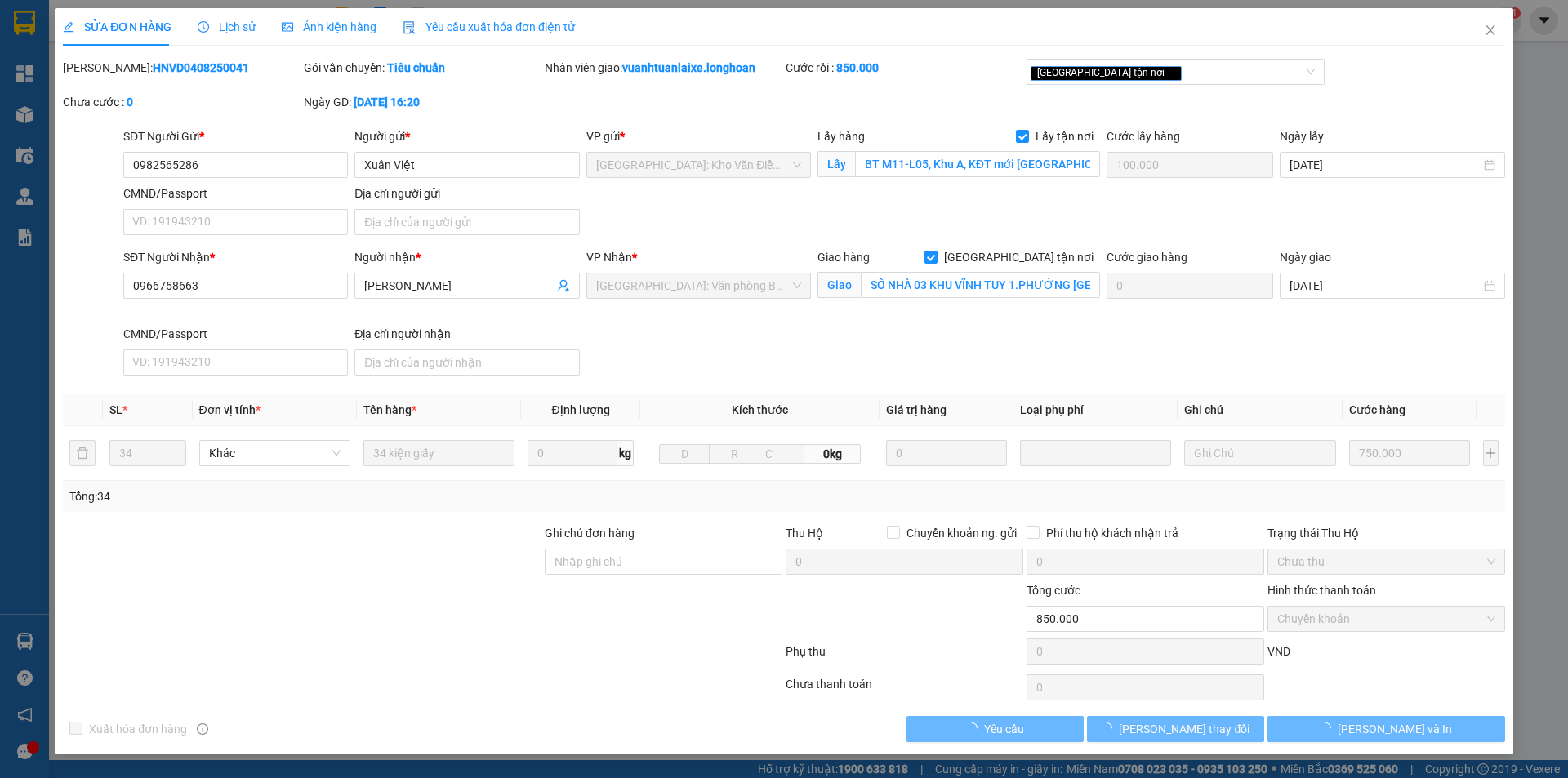
click at [217, 30] on span "Lịch sử" at bounding box center [227, 27] width 58 height 13
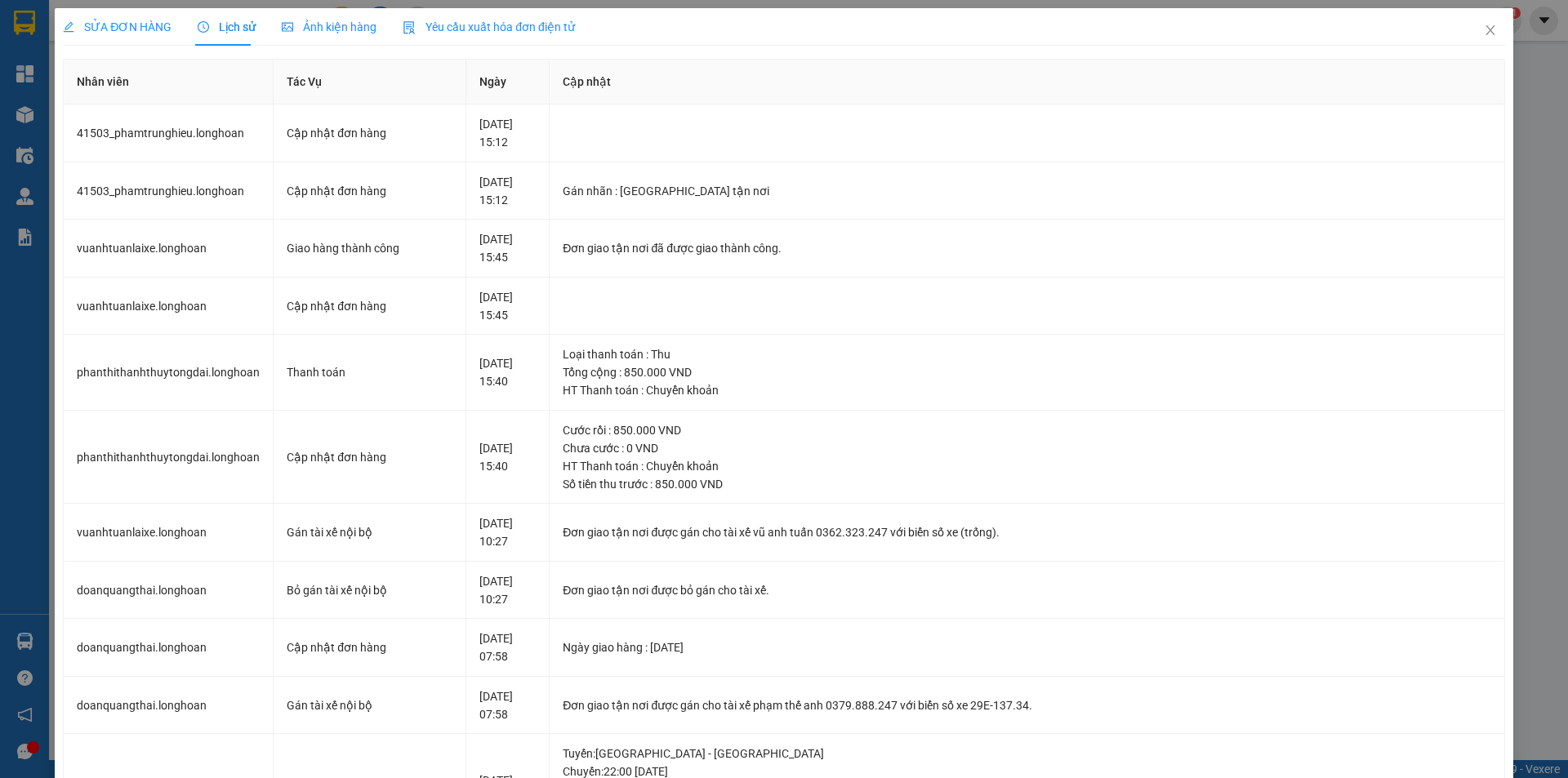
click at [109, 28] on span "SỬA ĐƠN HÀNG" at bounding box center [117, 27] width 108 height 13
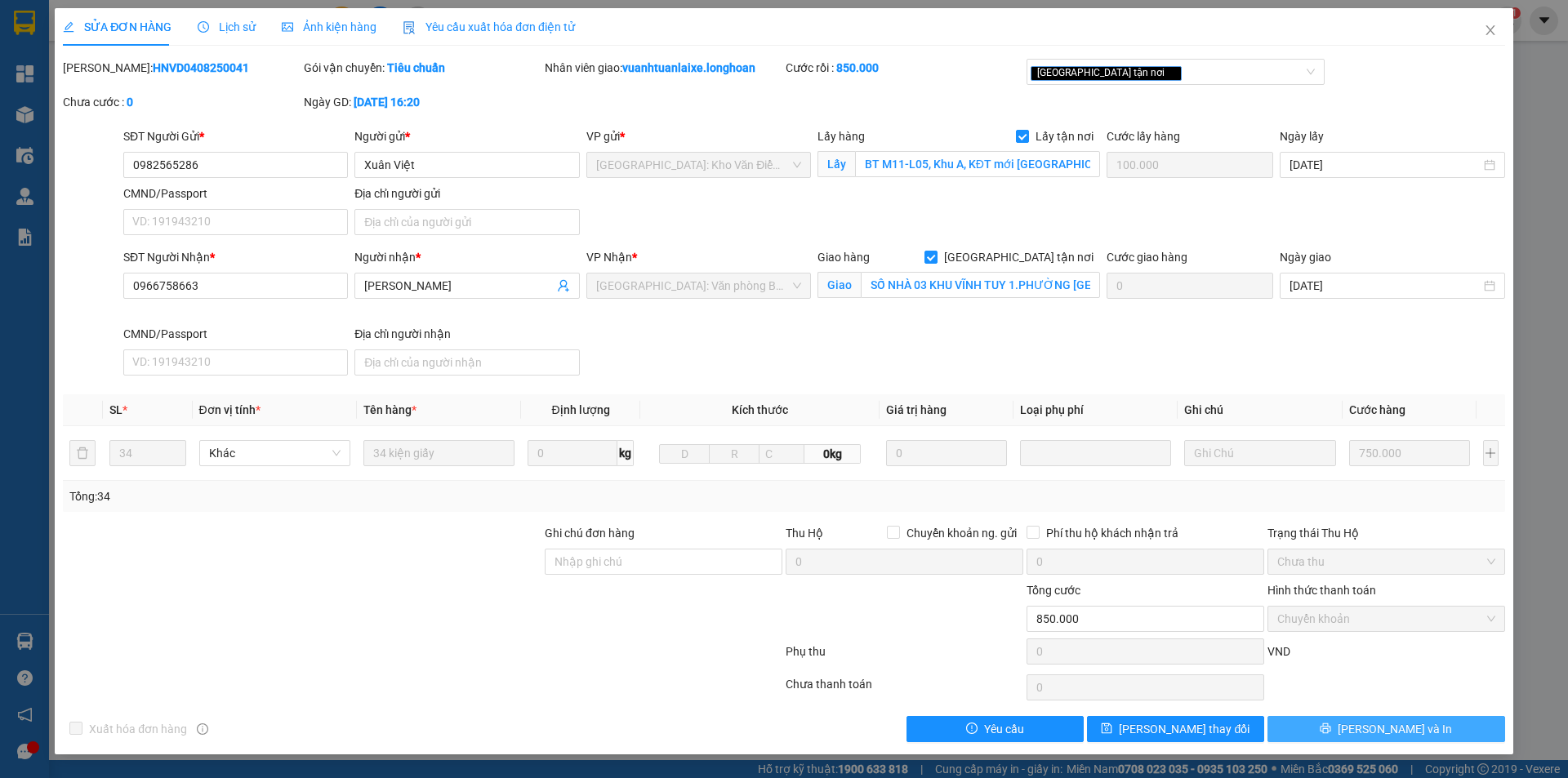
click at [1385, 726] on span "[PERSON_NAME] và In" at bounding box center [1394, 728] width 114 height 18
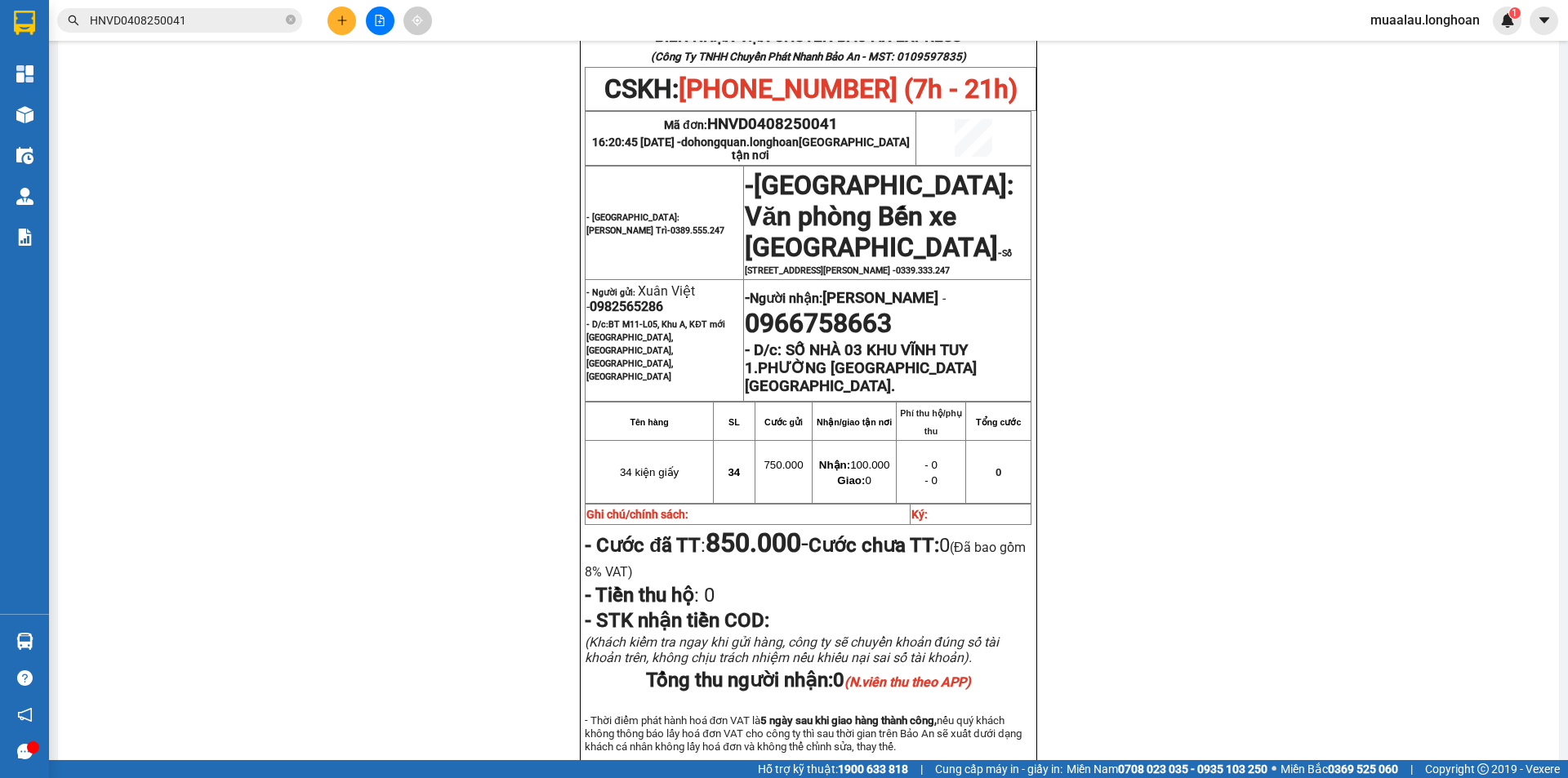
scroll to position [979, 0]
